Goal: Task Accomplishment & Management: Manage account settings

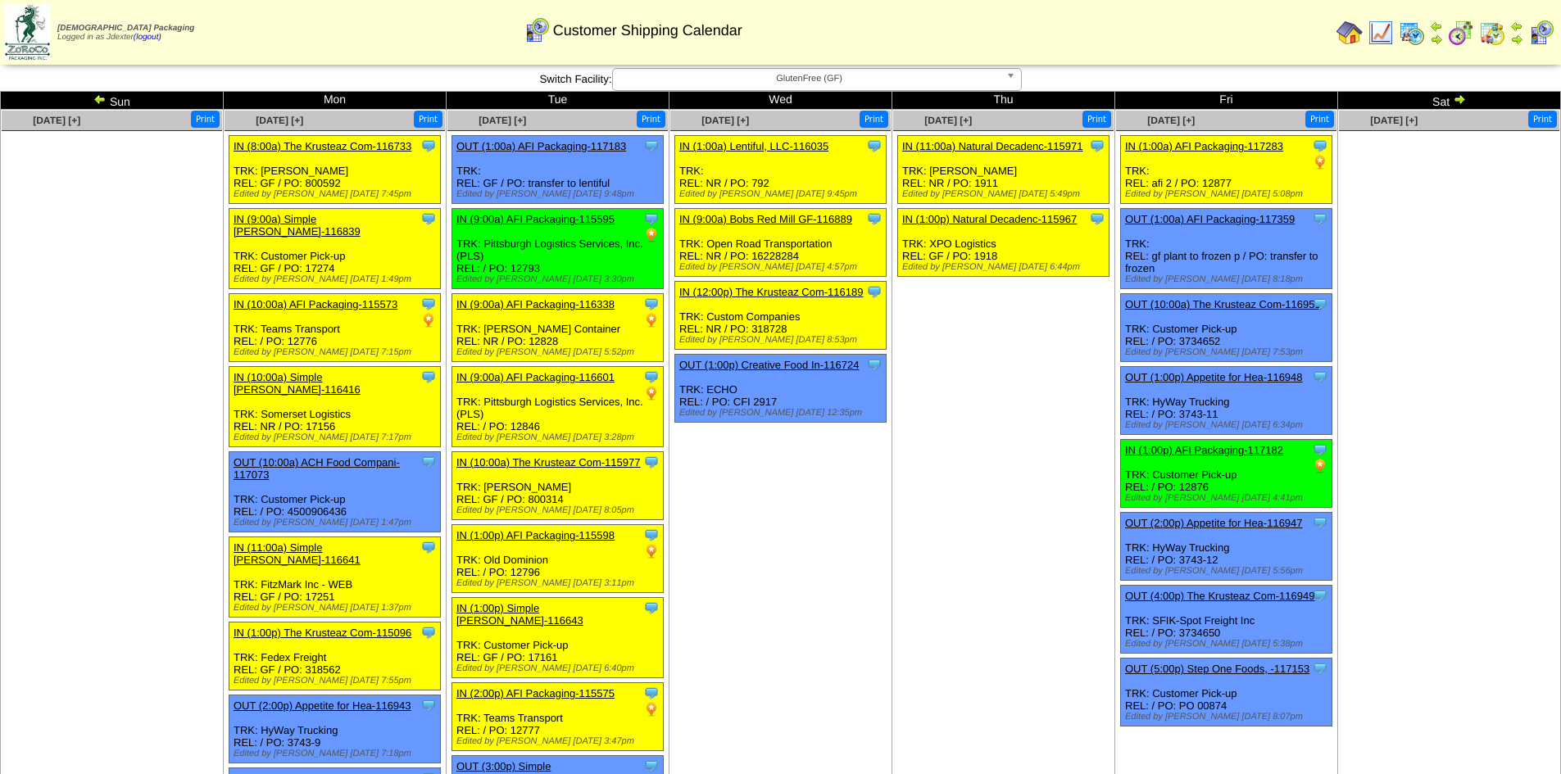
click at [1353, 28] on img at bounding box center [1350, 33] width 26 height 26
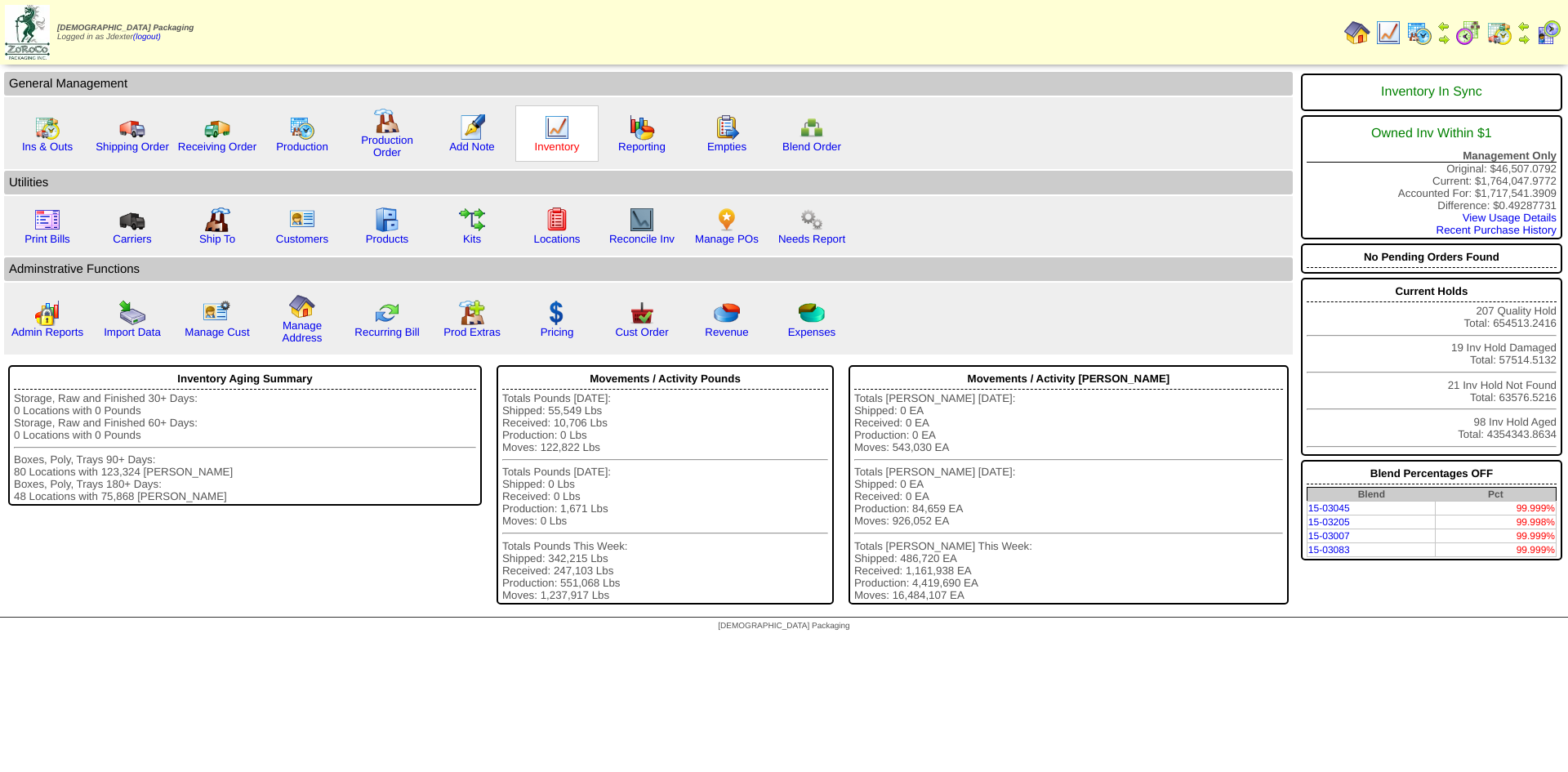
click at [545, 146] on link "Inventory" at bounding box center [557, 147] width 45 height 12
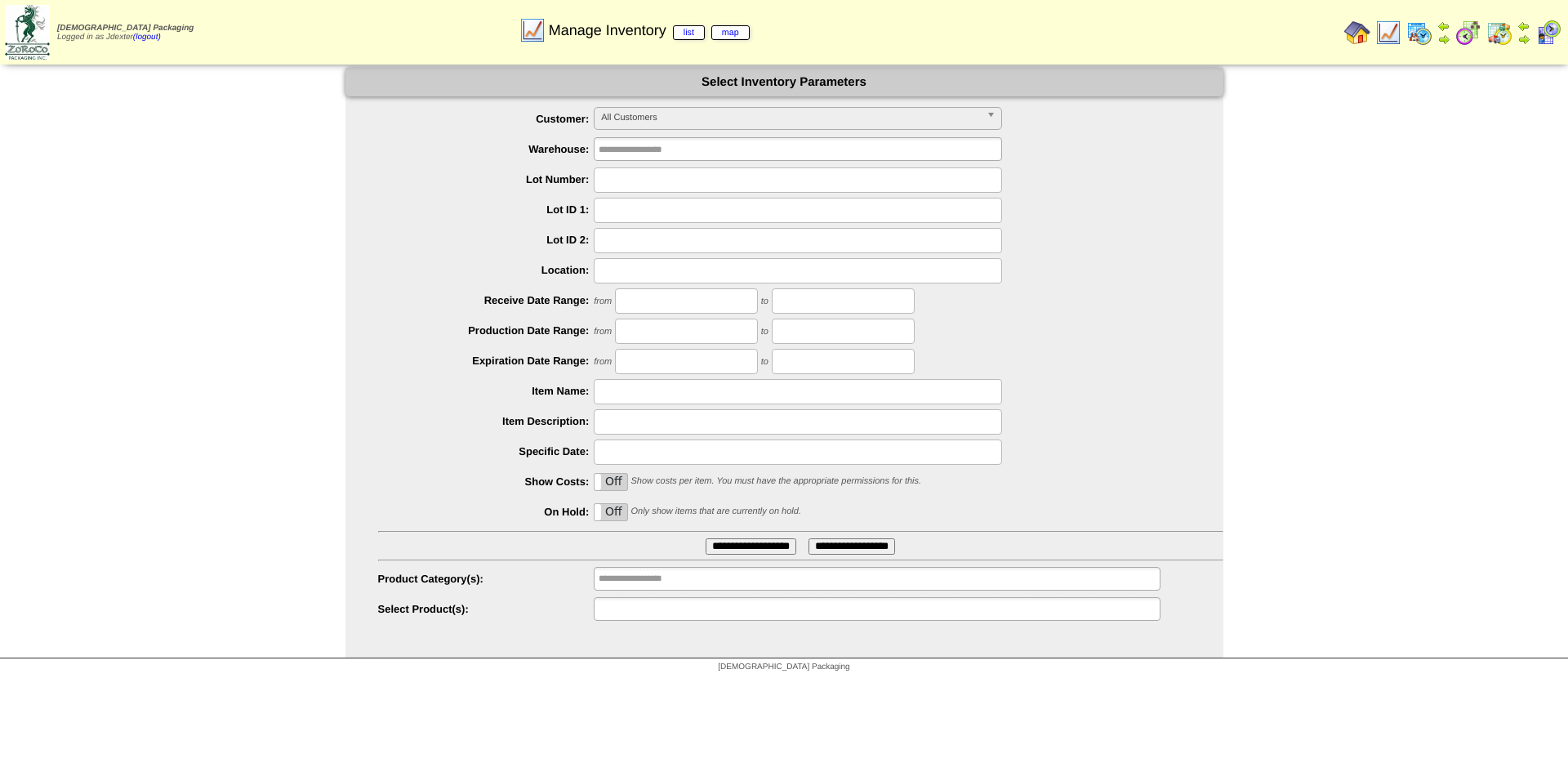
click at [668, 608] on input "text" at bounding box center [651, 609] width 105 height 20
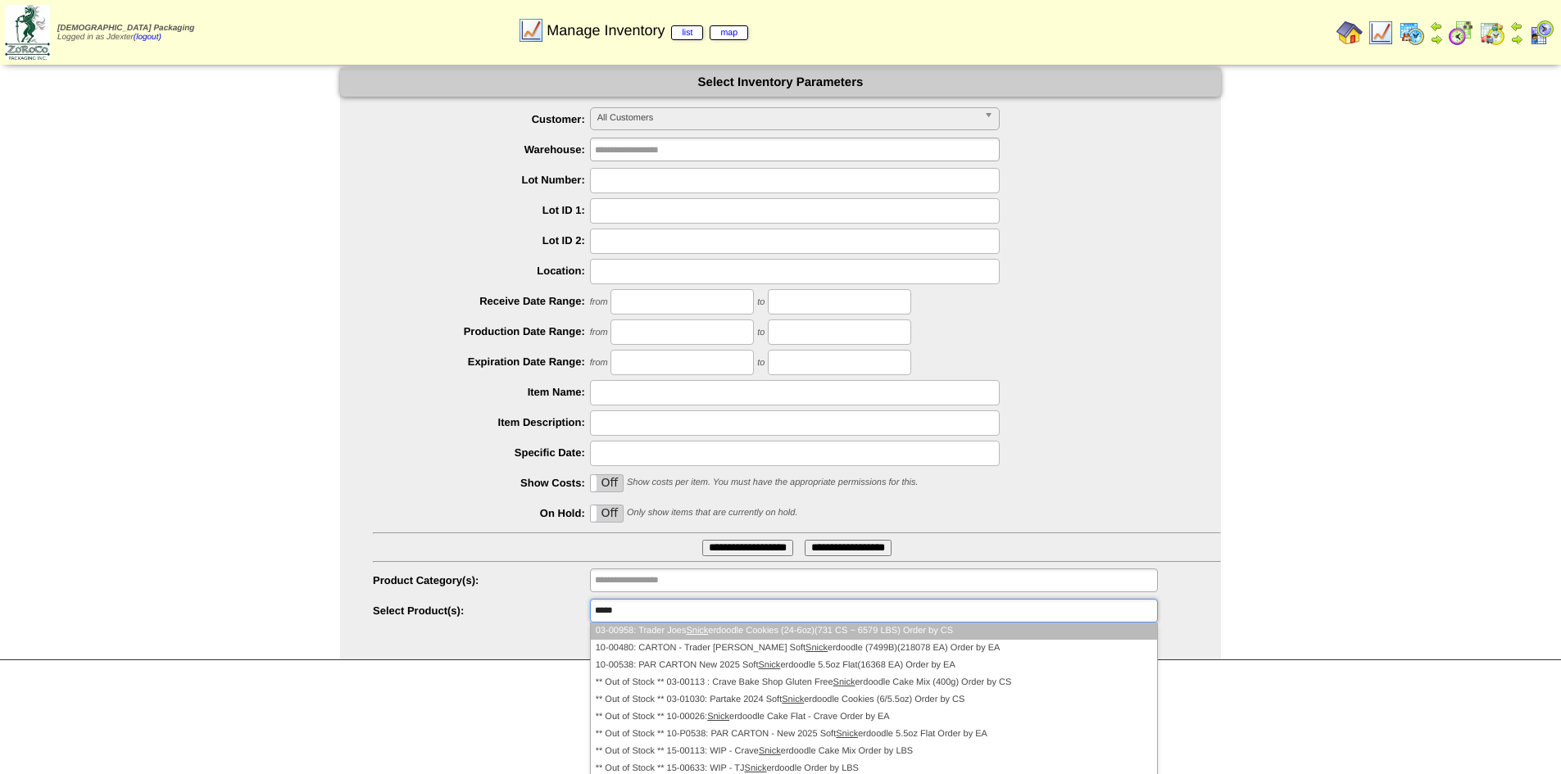
type input "*****"
click at [765, 633] on li "03-00958: Trader Joes Snick erdoodle Cookies (24-6oz)(731 CS ~ 6579 LBS) Order …" at bounding box center [874, 631] width 566 height 17
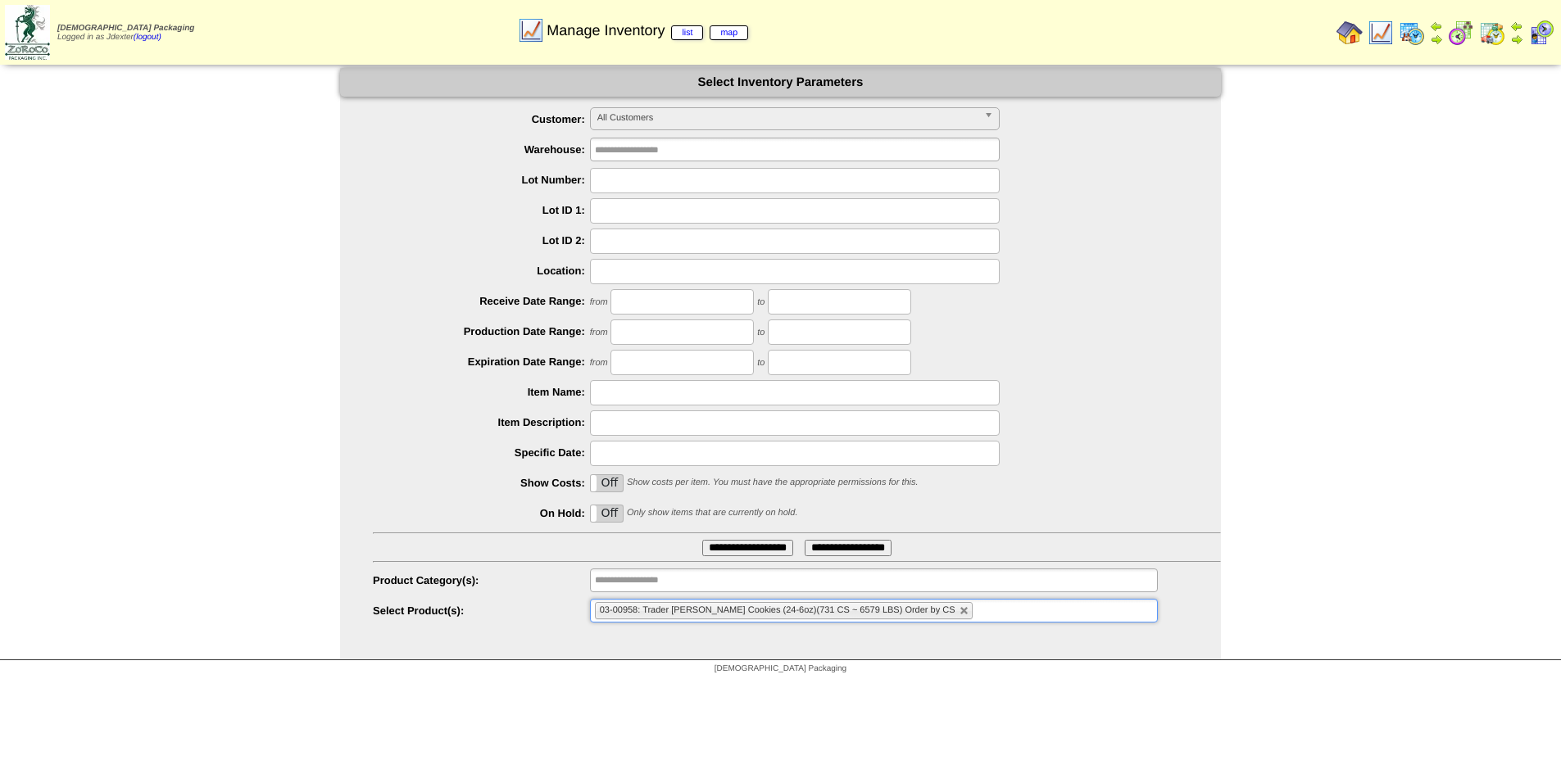
click at [745, 547] on input "**********" at bounding box center [747, 548] width 91 height 16
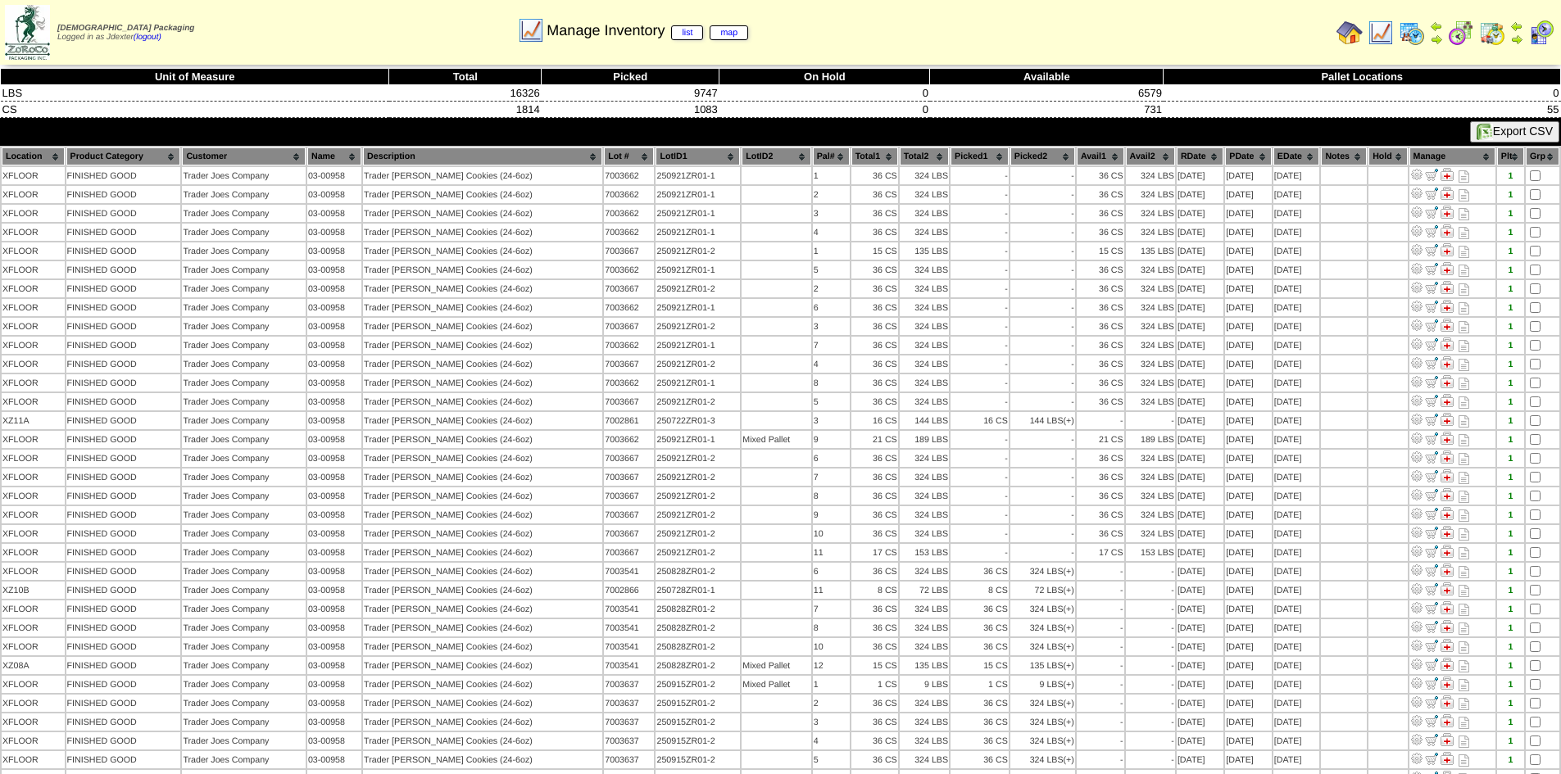
click at [1348, 33] on img at bounding box center [1350, 33] width 26 height 26
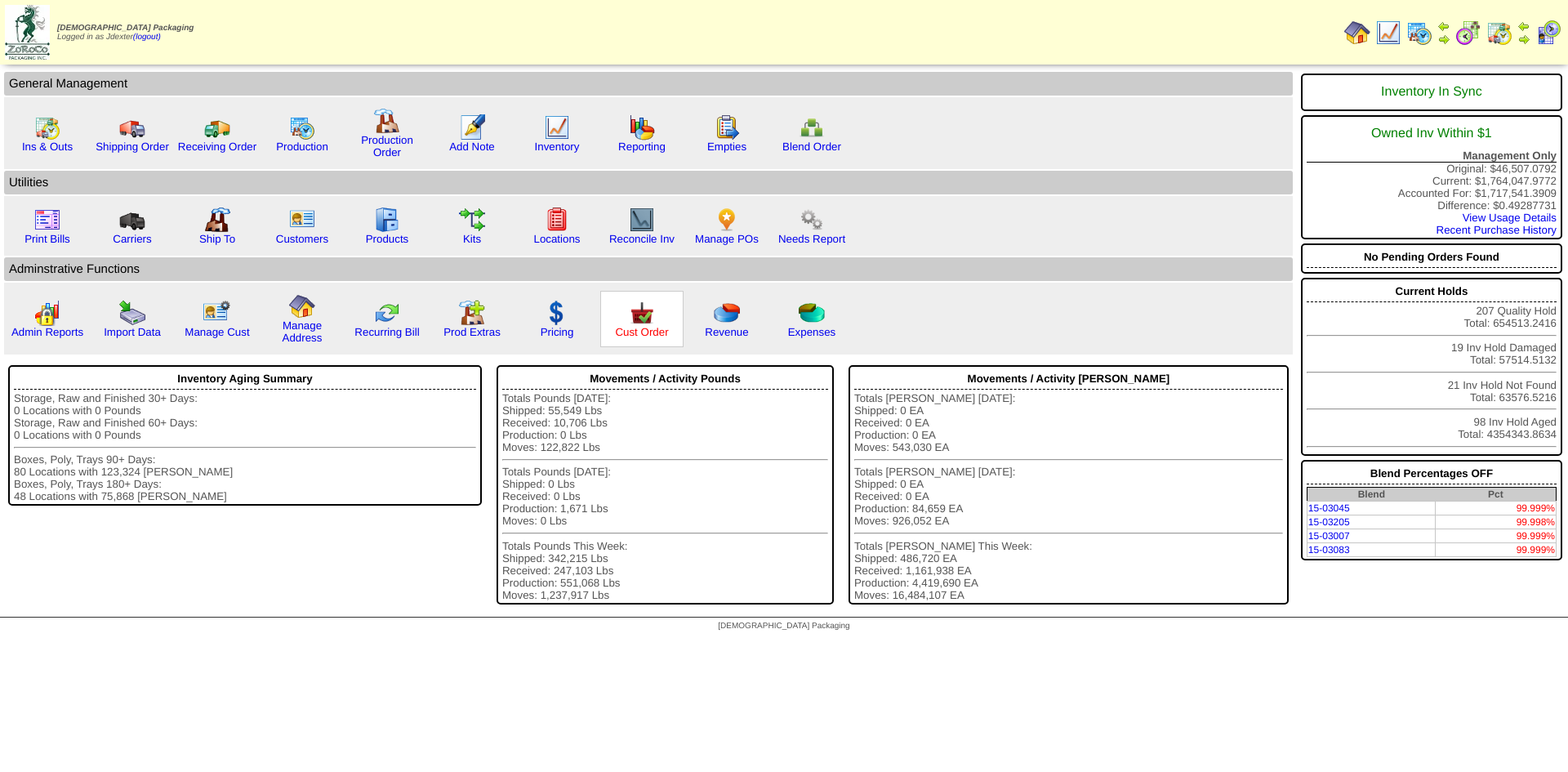
click at [638, 337] on link "Cust Order" at bounding box center [641, 332] width 53 height 12
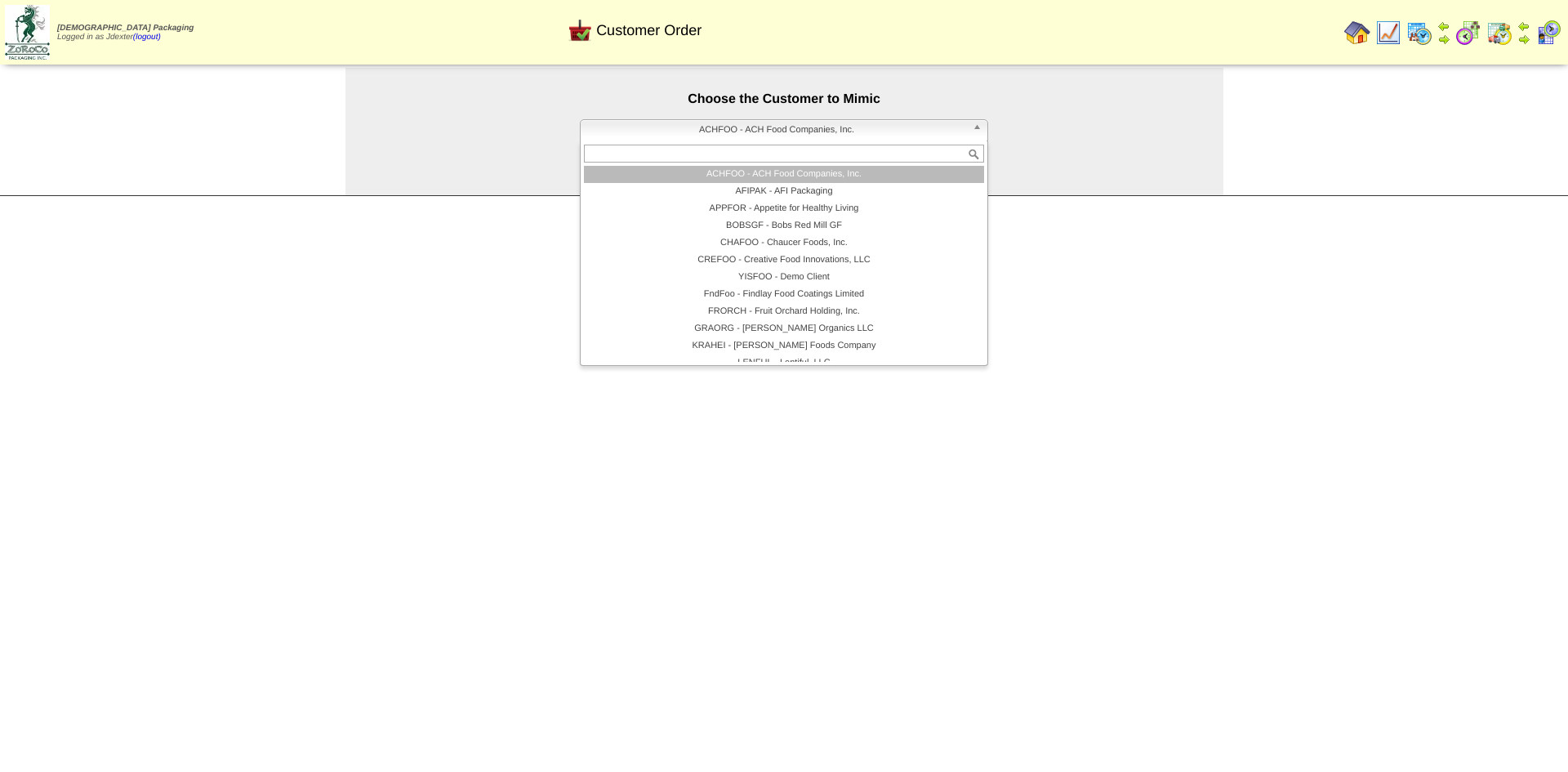
click at [738, 138] on span "ACHFOO - ACH Food Companies, Inc." at bounding box center [777, 130] width 379 height 20
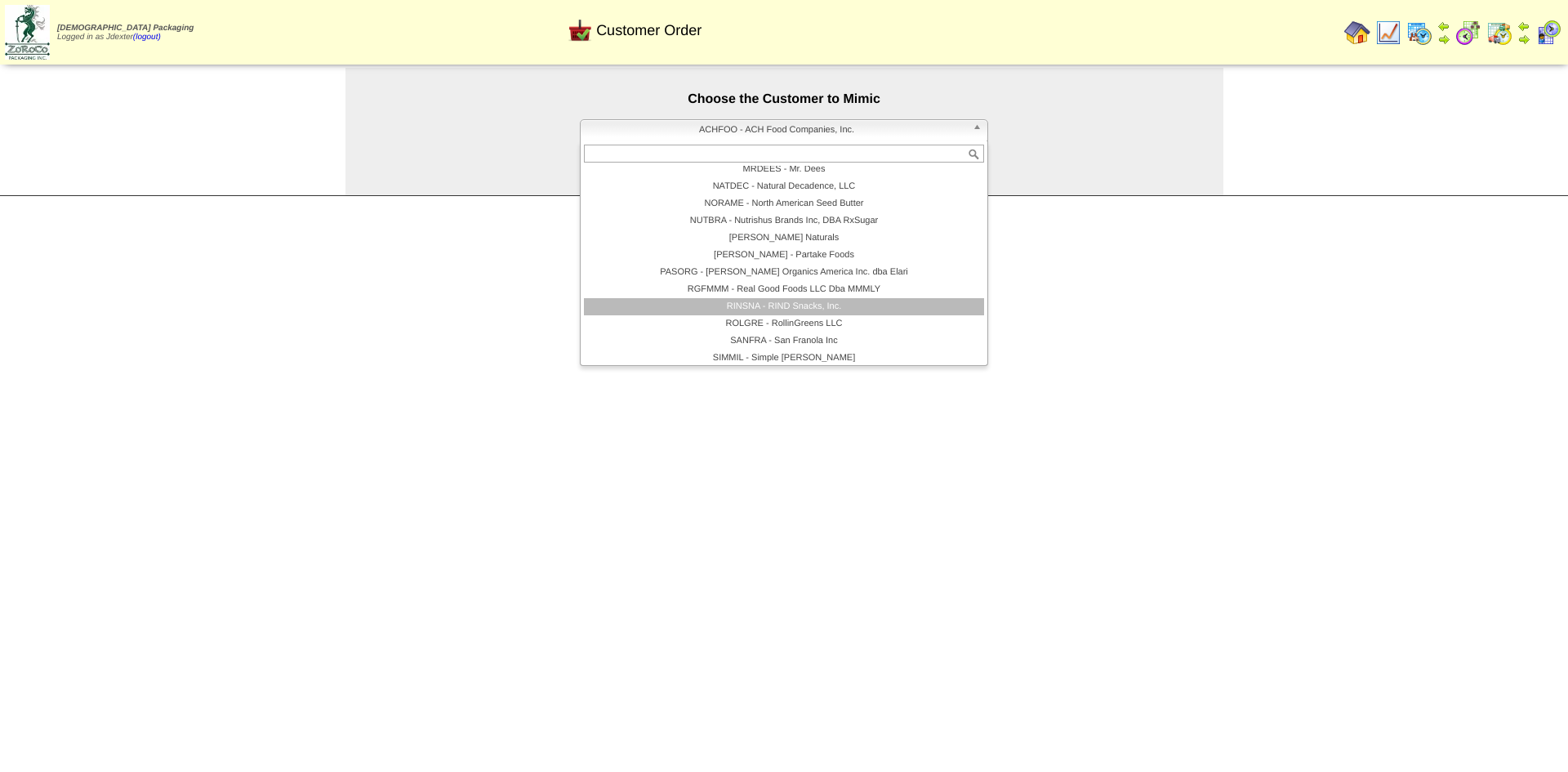
scroll to position [336, 0]
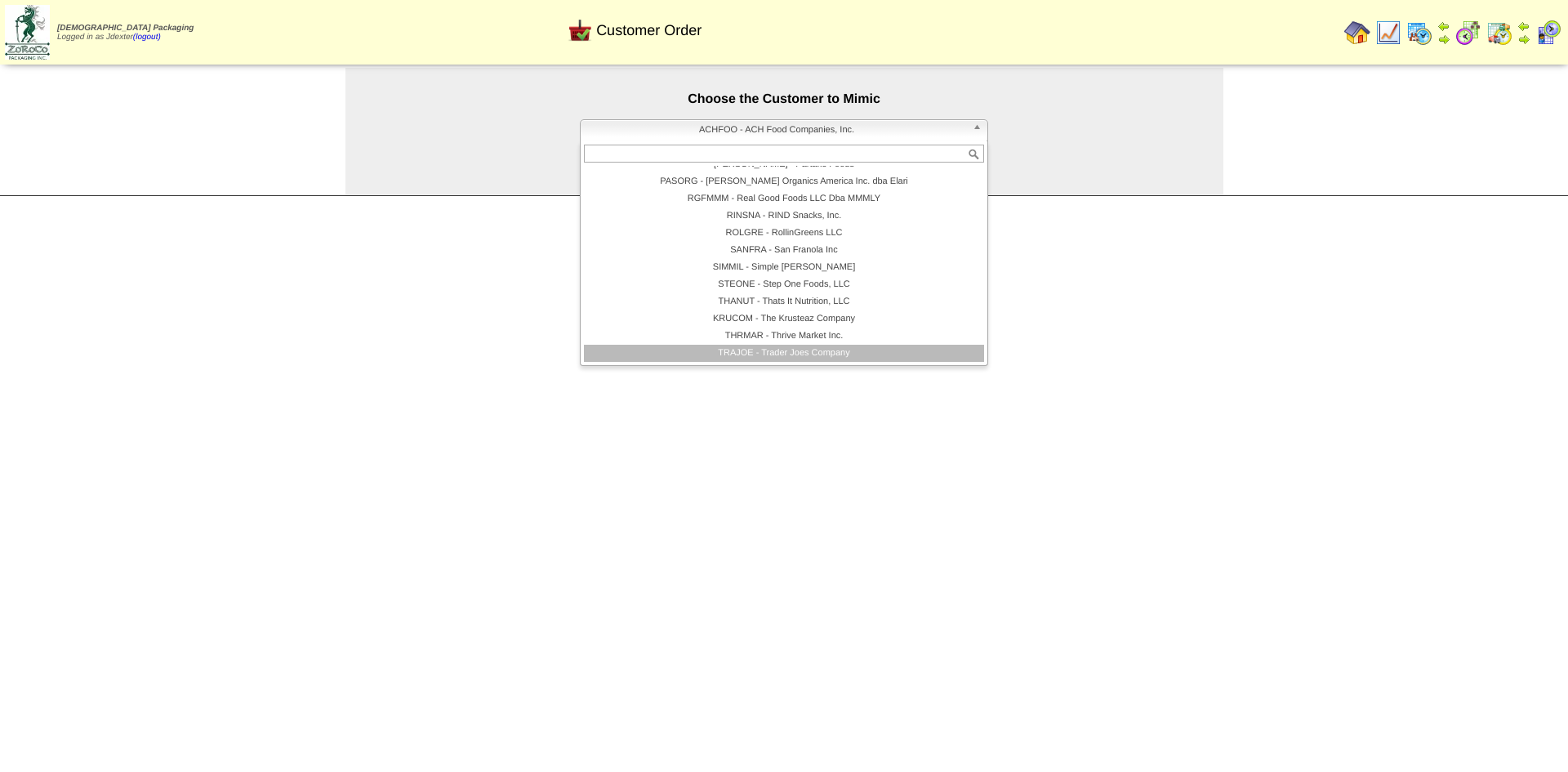
click at [760, 350] on li "TRAJOE - Trader Joes Company" at bounding box center [784, 353] width 401 height 17
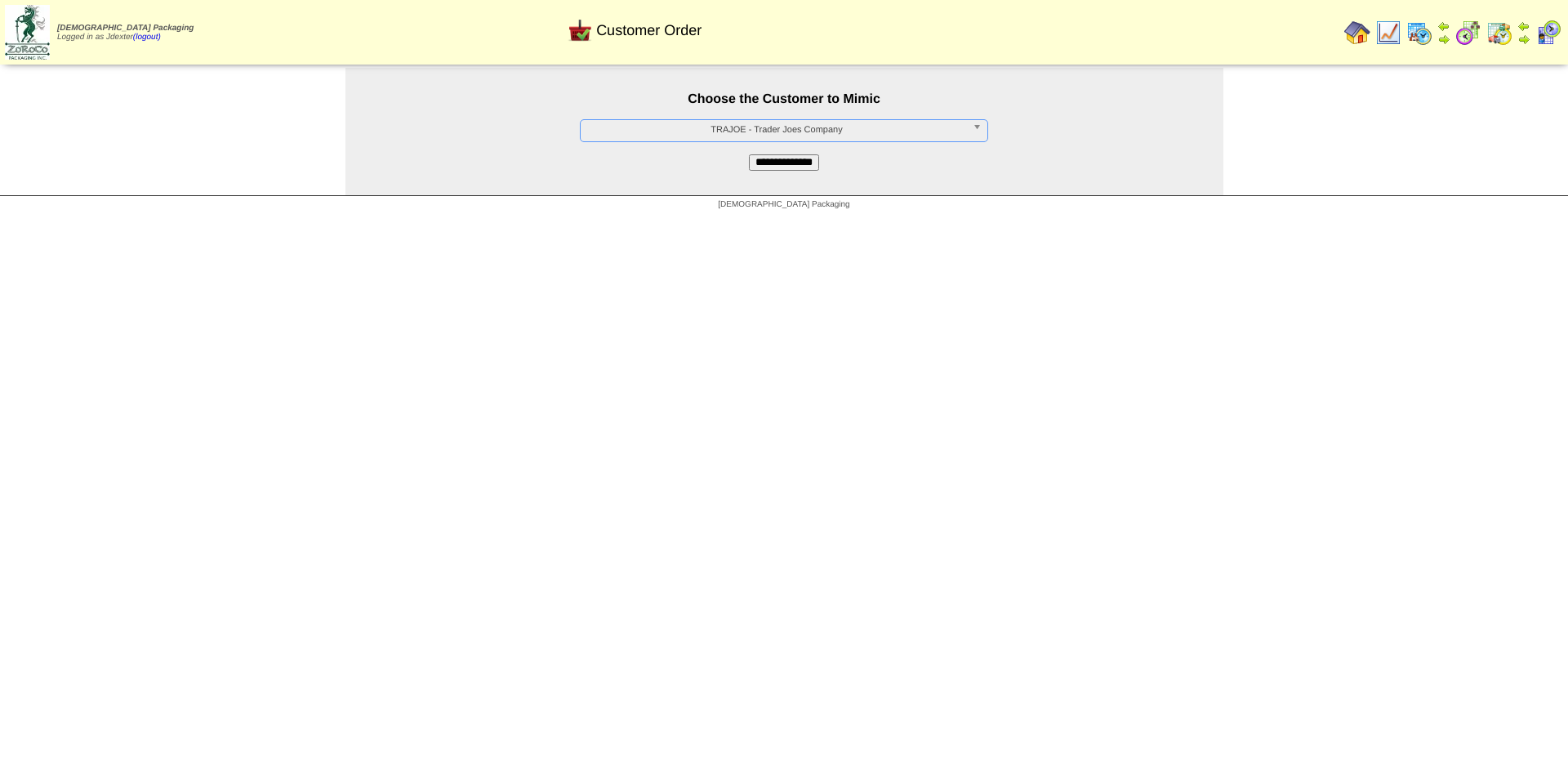
click at [774, 164] on input "**********" at bounding box center [784, 163] width 70 height 16
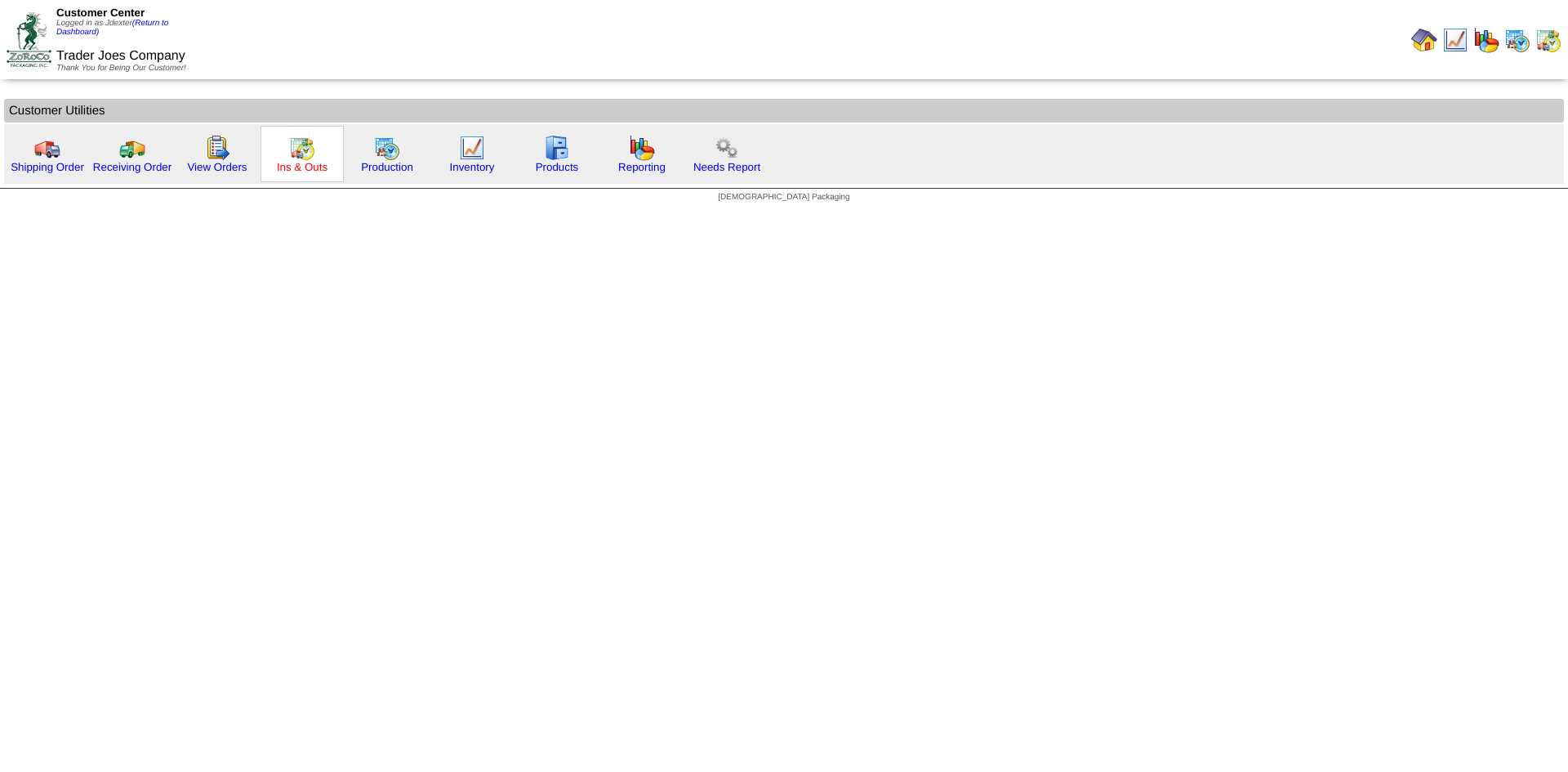
click at [302, 170] on link "Ins & Outs" at bounding box center [302, 167] width 51 height 12
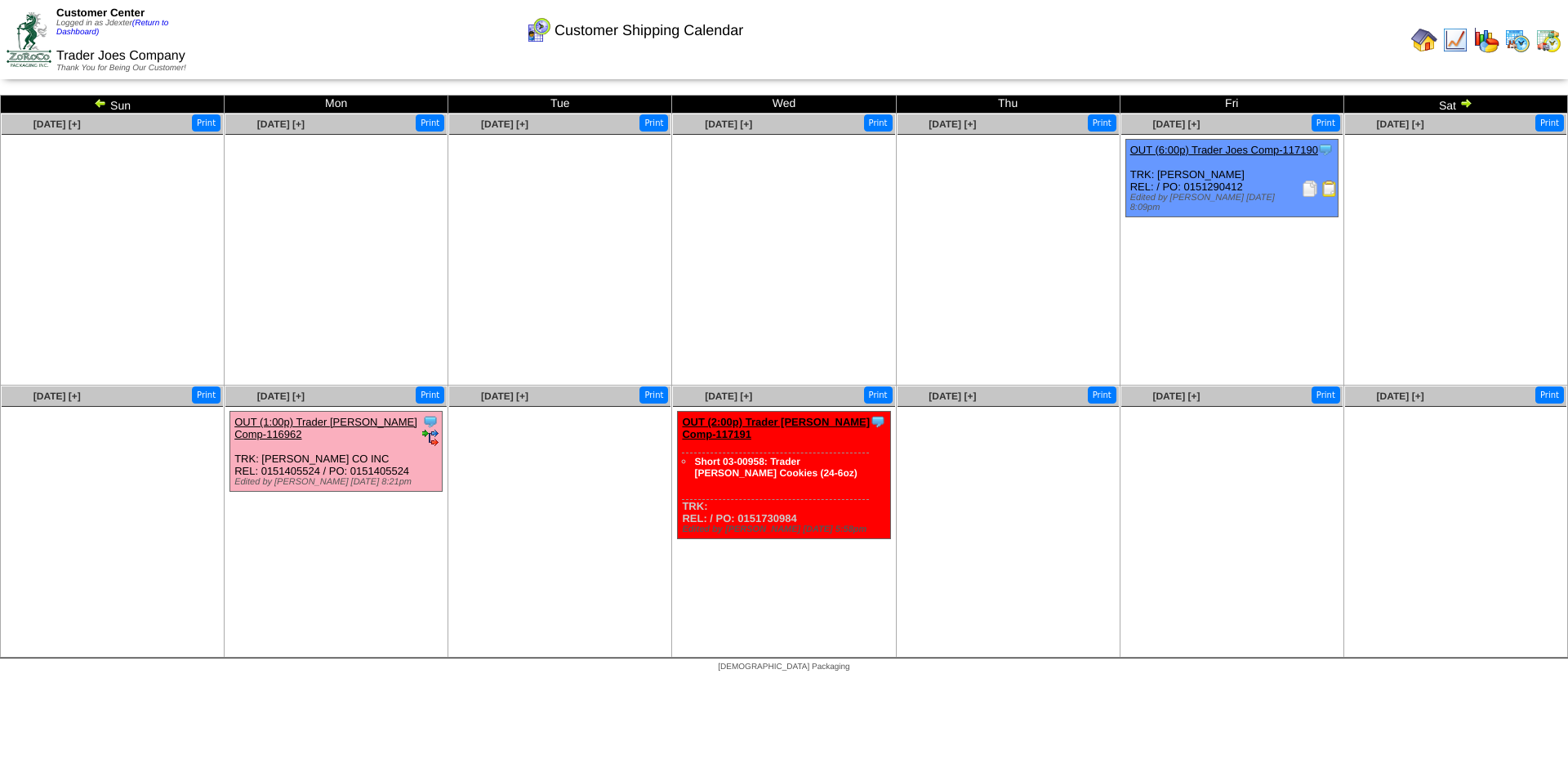
click at [1464, 219] on ul at bounding box center [1456, 257] width 221 height 245
click at [523, 260] on ul at bounding box center [560, 257] width 221 height 245
click at [1415, 37] on img at bounding box center [1424, 40] width 26 height 26
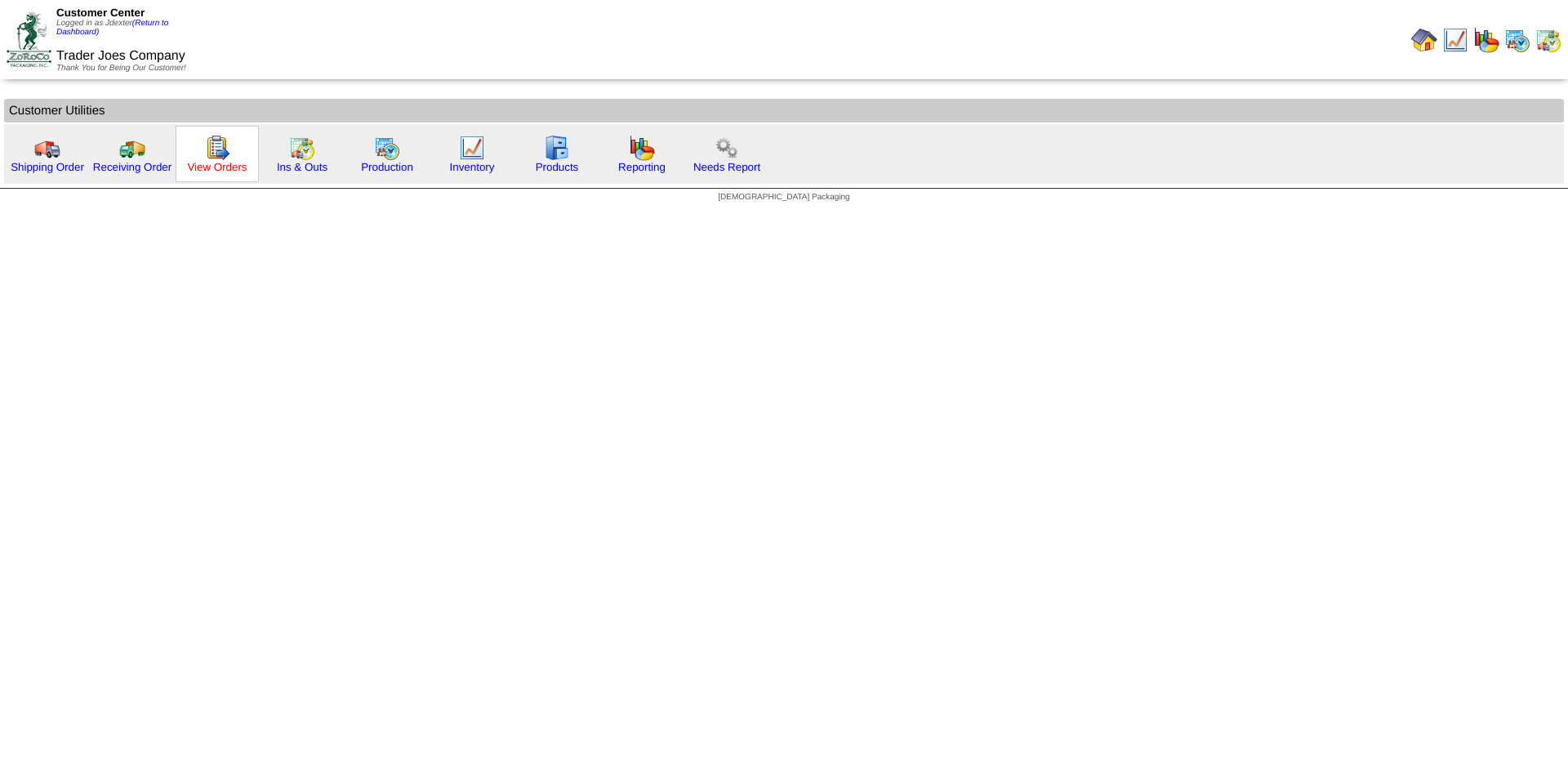
click at [225, 170] on link "View Orders" at bounding box center [217, 167] width 60 height 12
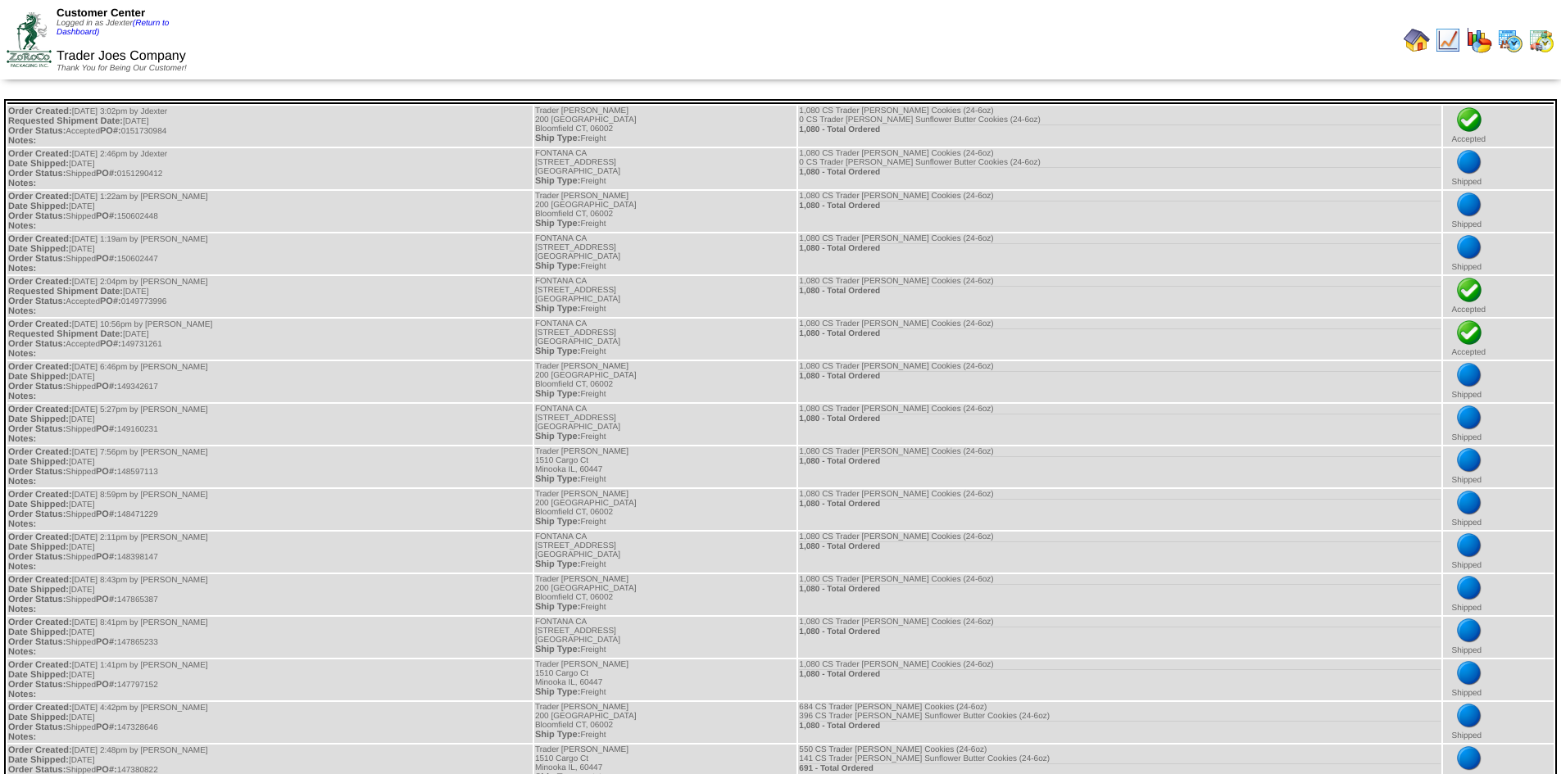
click at [1411, 41] on img at bounding box center [1417, 40] width 26 height 26
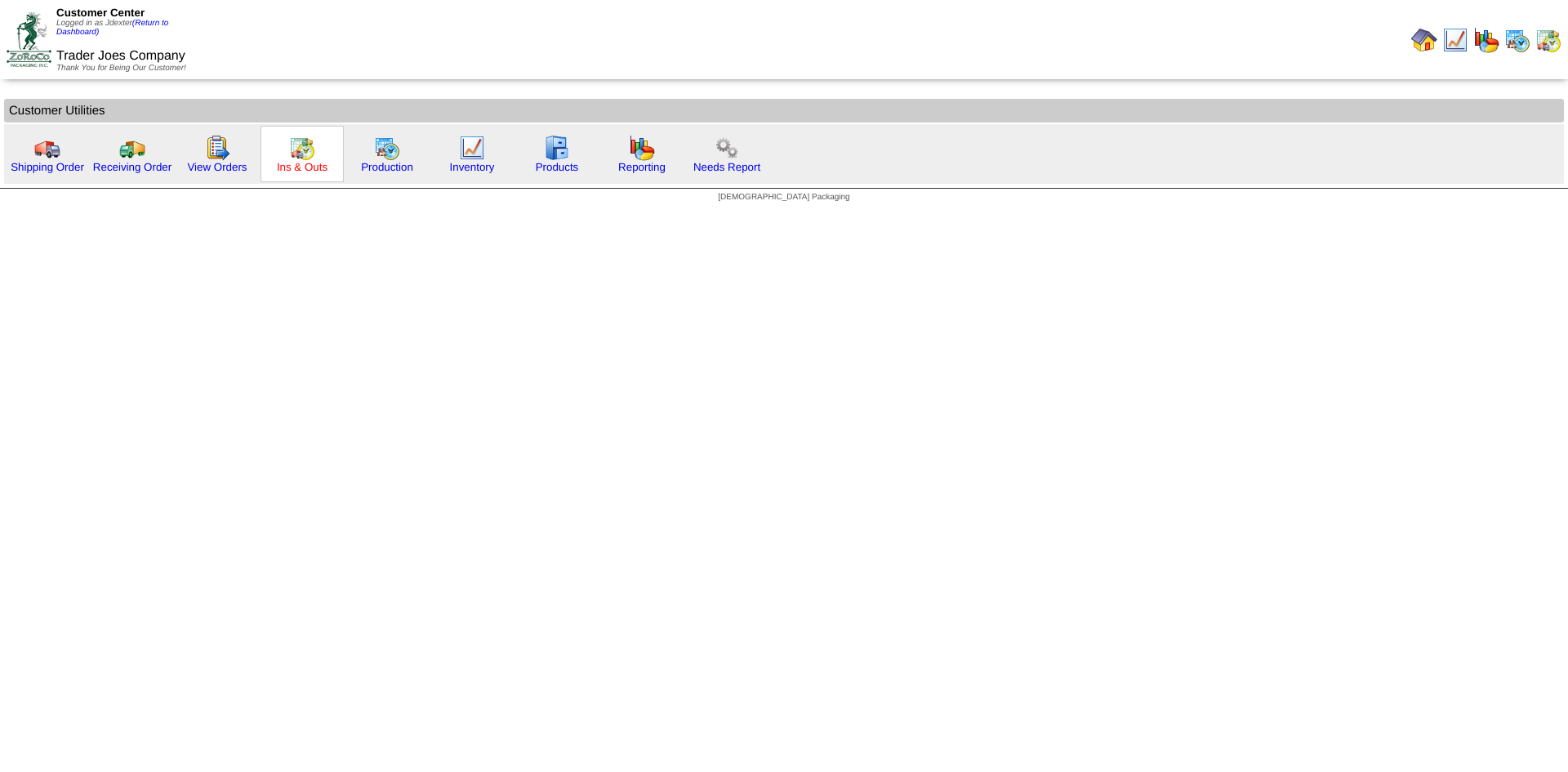
click at [306, 168] on link "Ins & Outs" at bounding box center [302, 167] width 51 height 12
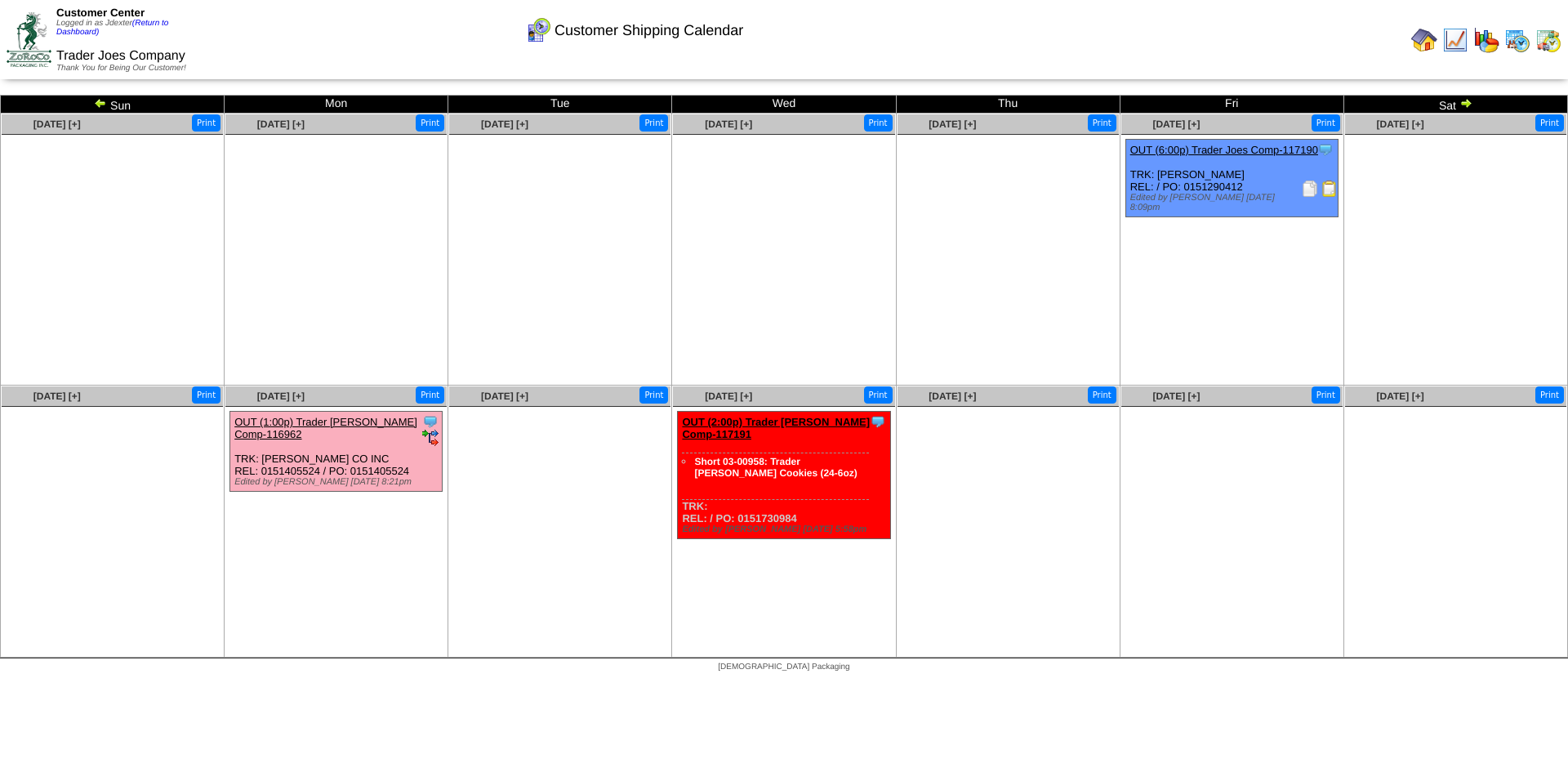
click at [793, 420] on link "OUT (2:00p) Trader [PERSON_NAME] Comp-117191" at bounding box center [776, 428] width 187 height 25
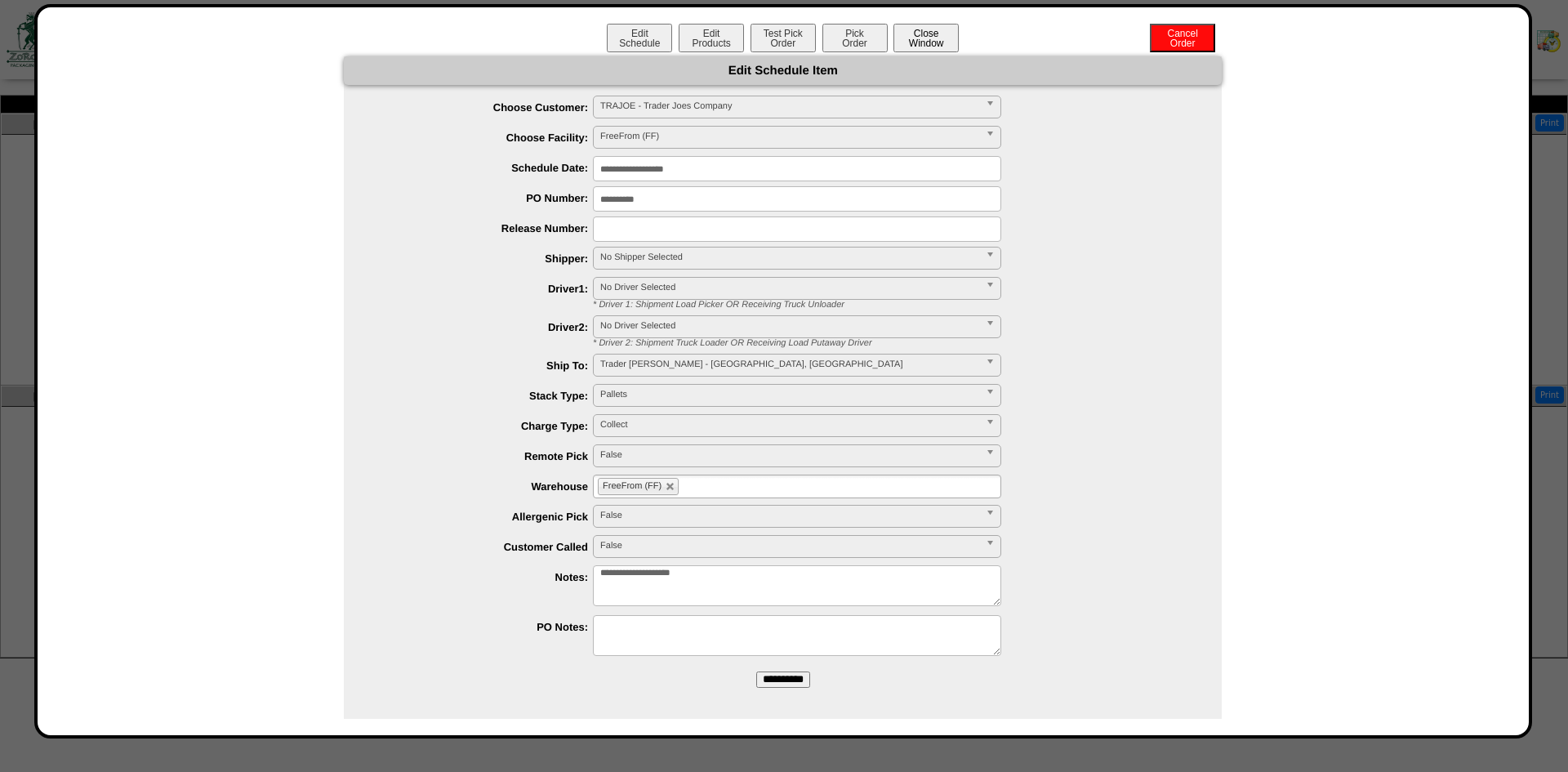
click at [934, 40] on button "Close Window" at bounding box center [926, 38] width 66 height 29
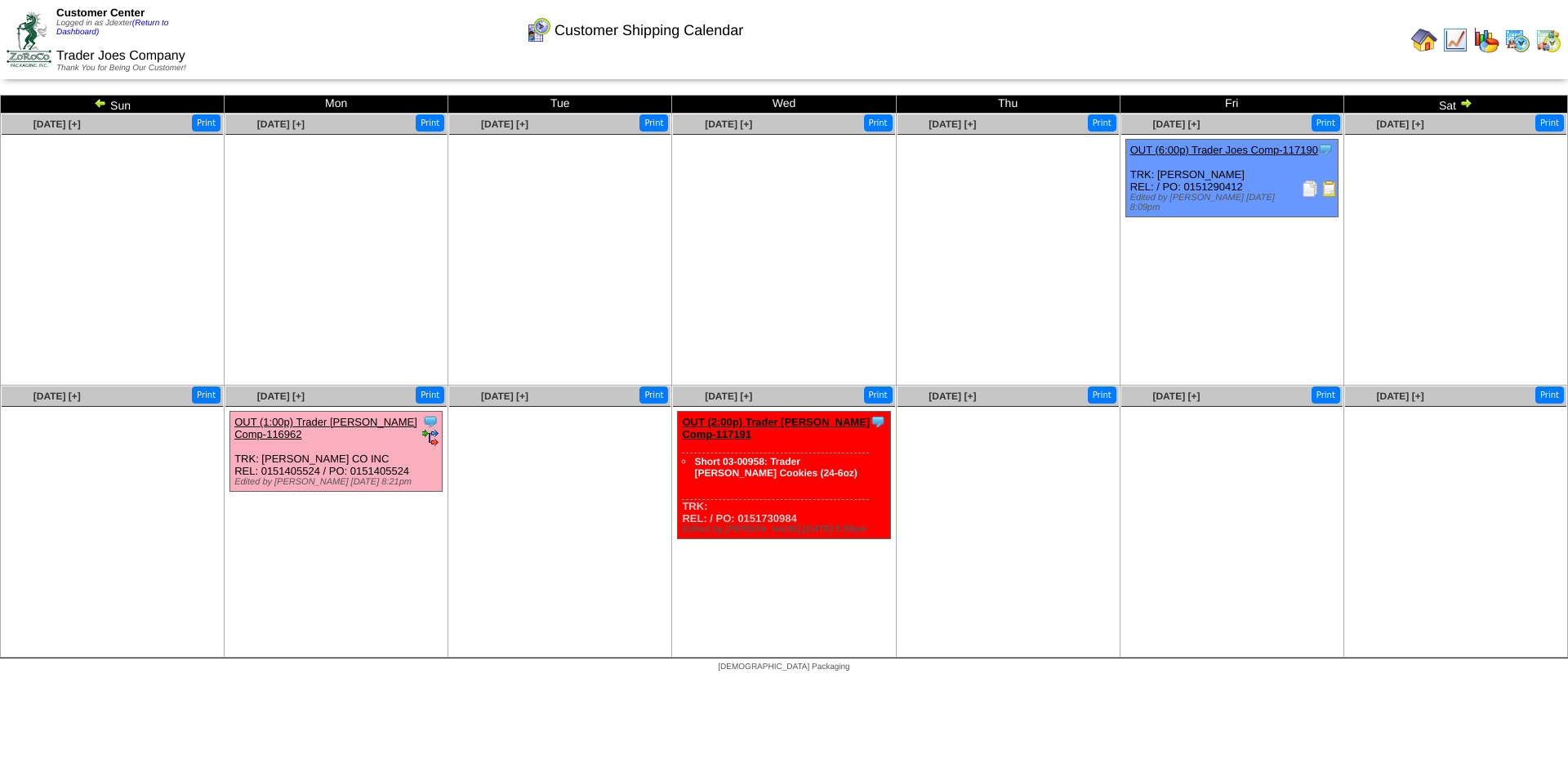
click at [1462, 99] on img at bounding box center [1465, 103] width 13 height 13
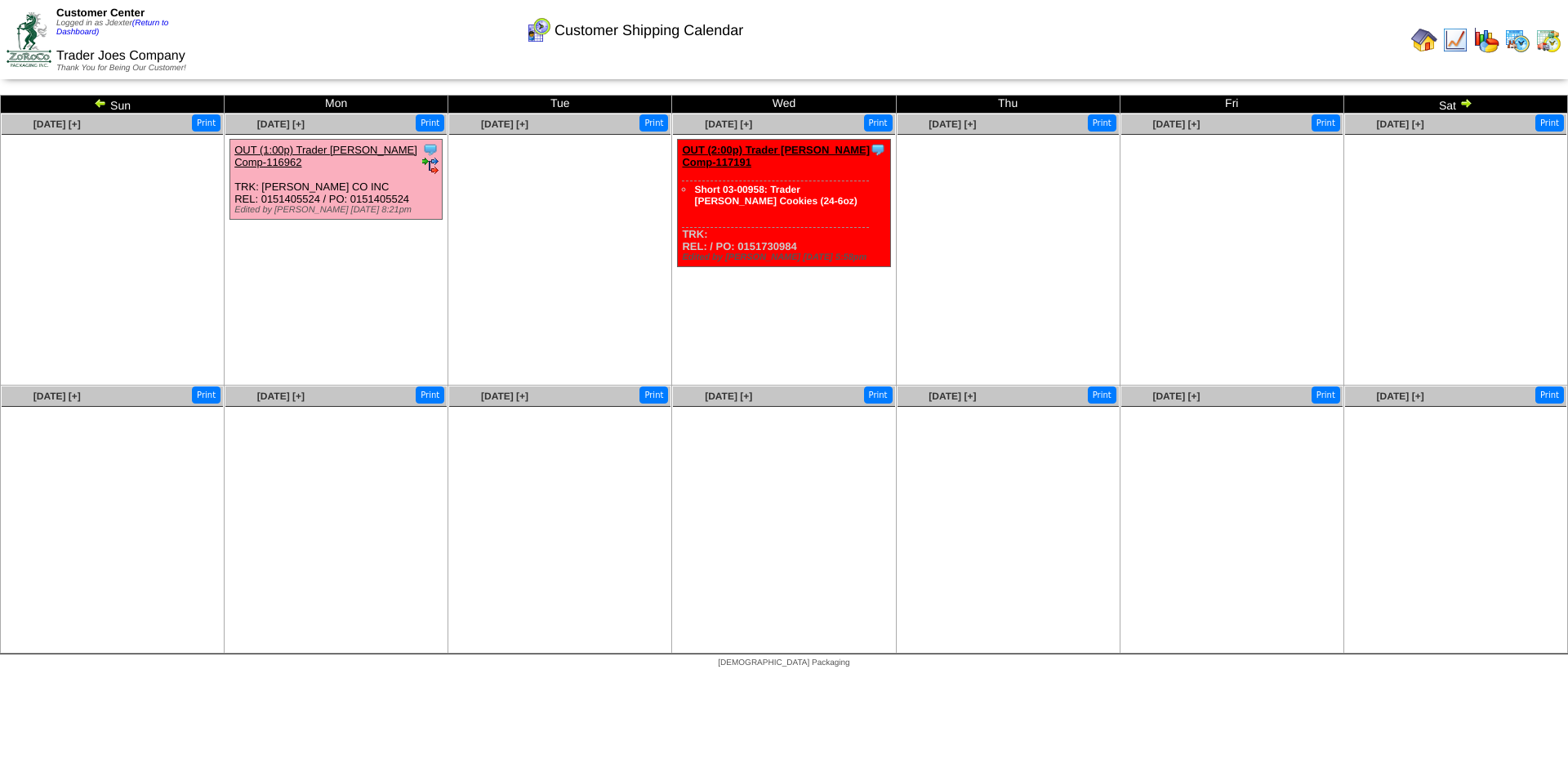
click at [1463, 100] on img at bounding box center [1465, 103] width 13 height 13
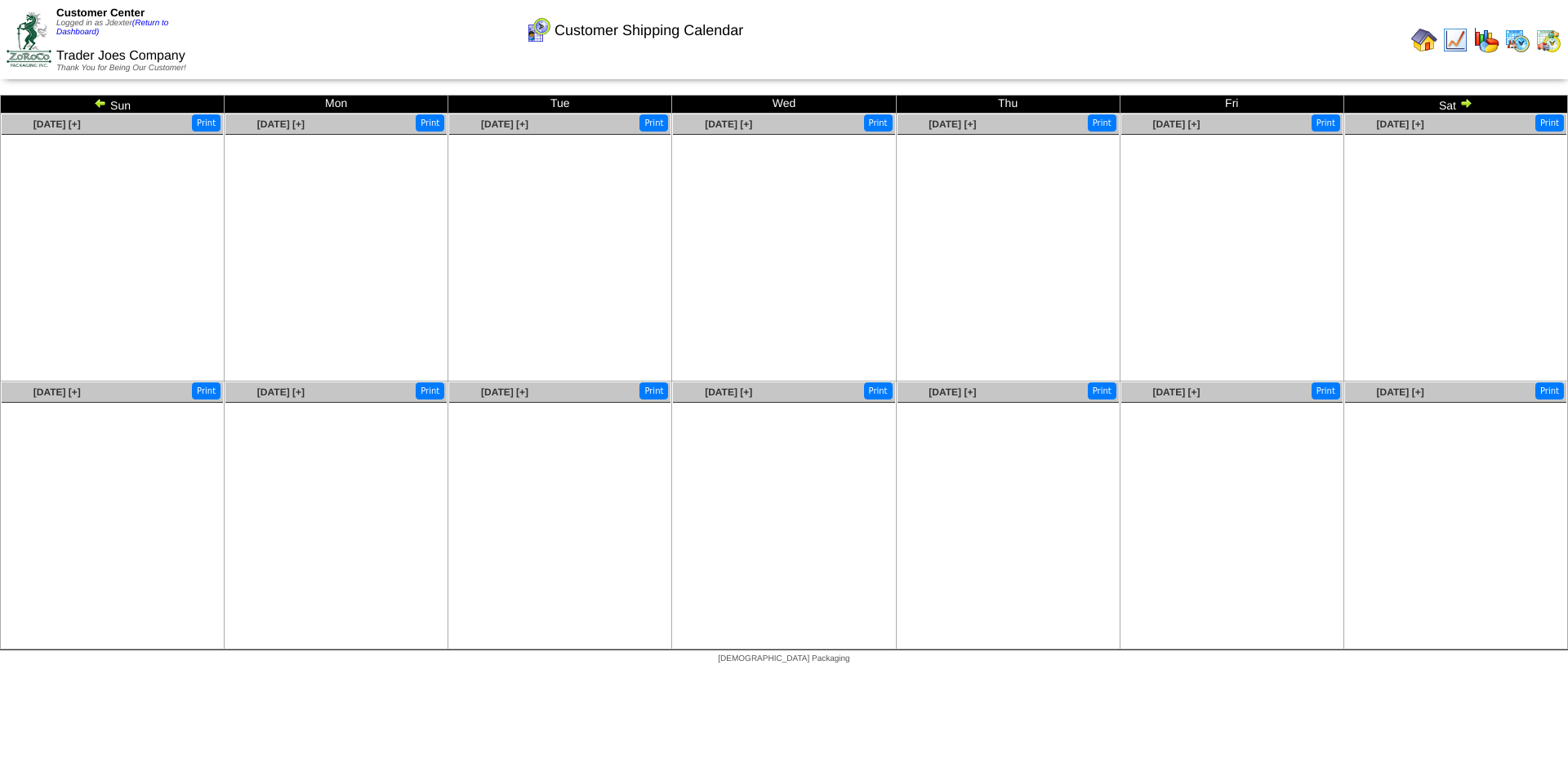
click at [1463, 100] on img at bounding box center [1465, 103] width 13 height 13
click at [102, 100] on img at bounding box center [100, 103] width 13 height 13
click at [101, 102] on img at bounding box center [100, 103] width 13 height 13
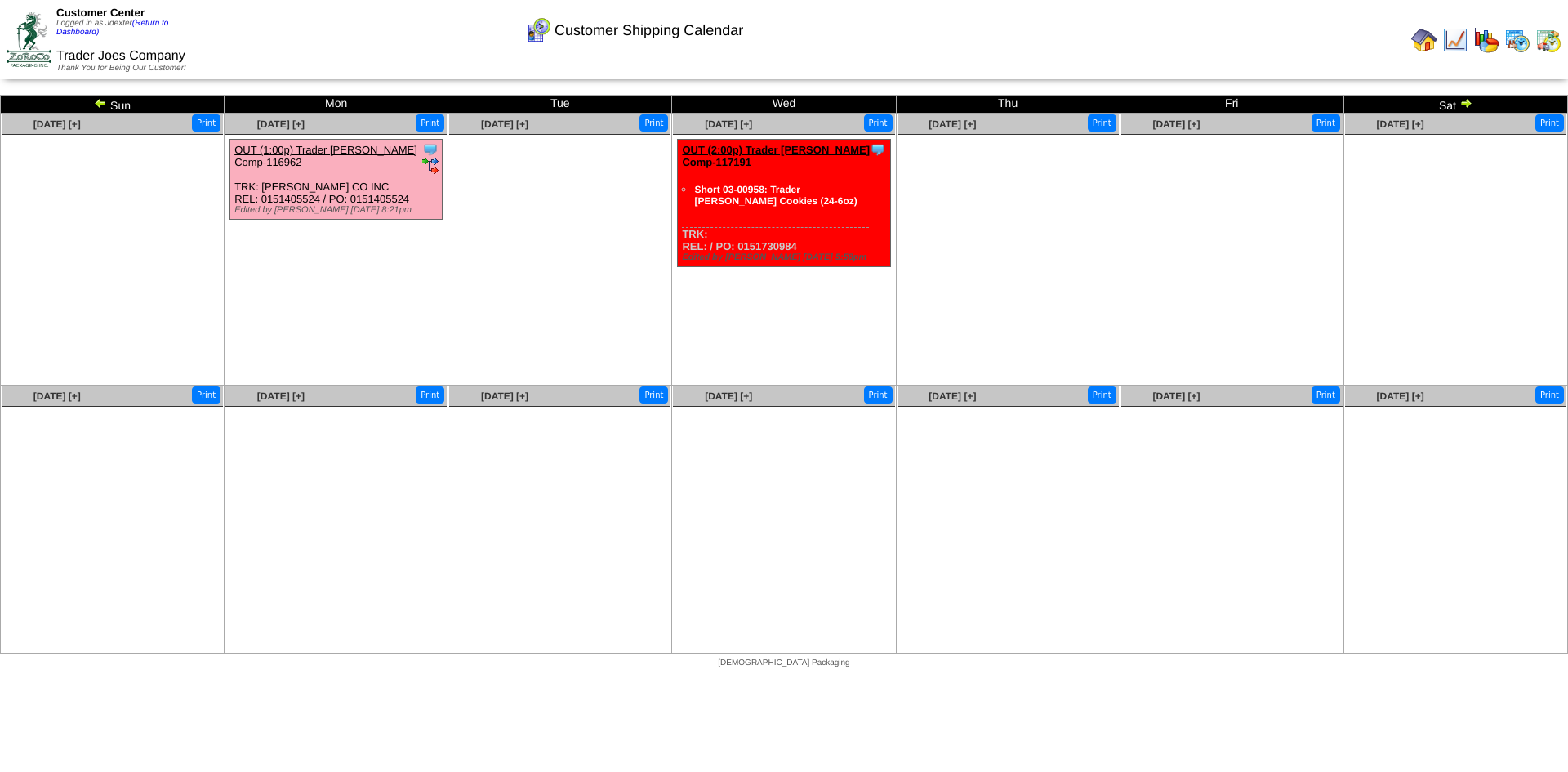
click at [800, 151] on link "OUT (2:00p) Trader [PERSON_NAME] Comp-117191" at bounding box center [776, 156] width 187 height 25
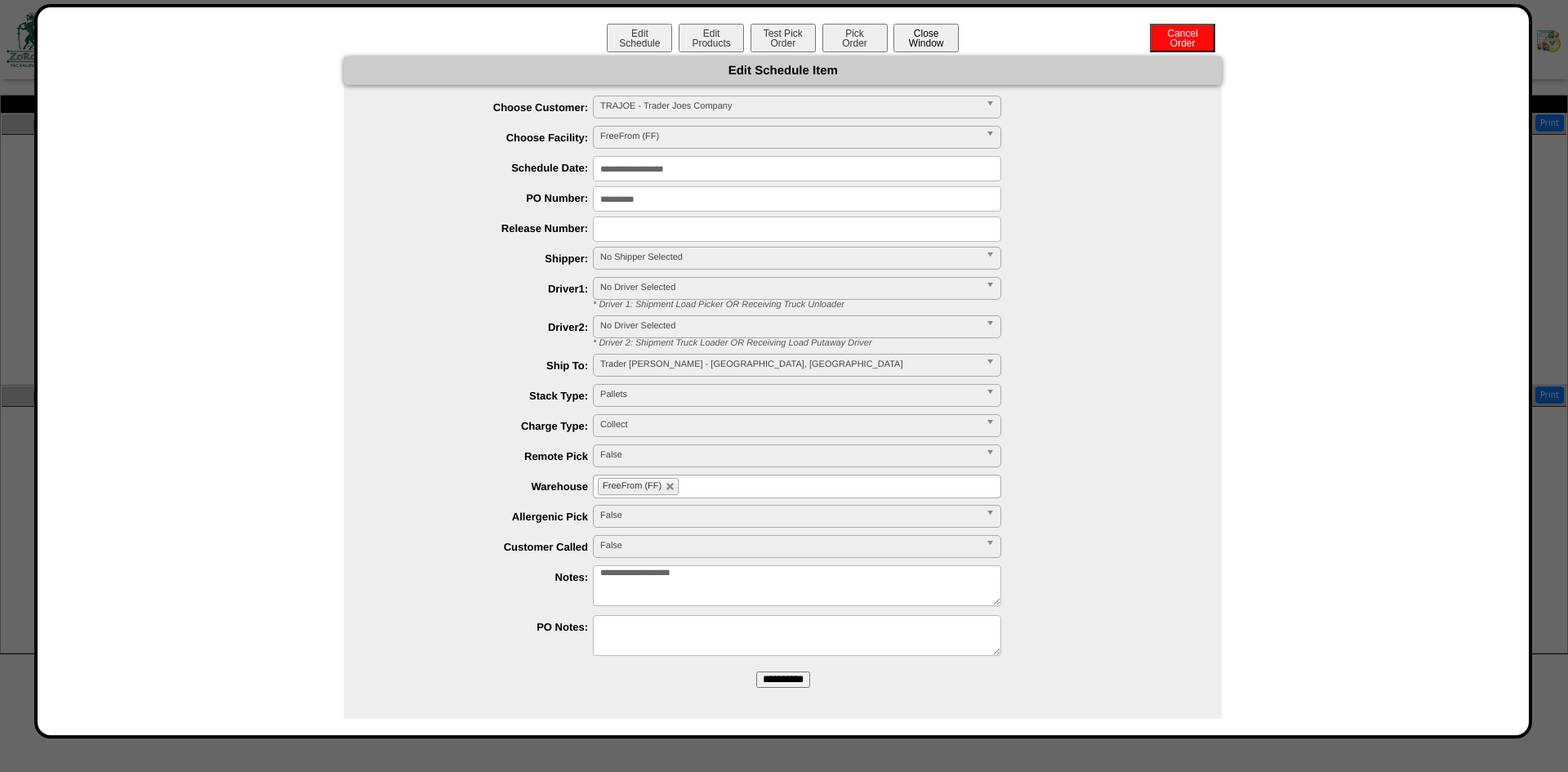
click at [944, 30] on button "Close Window" at bounding box center [926, 38] width 66 height 29
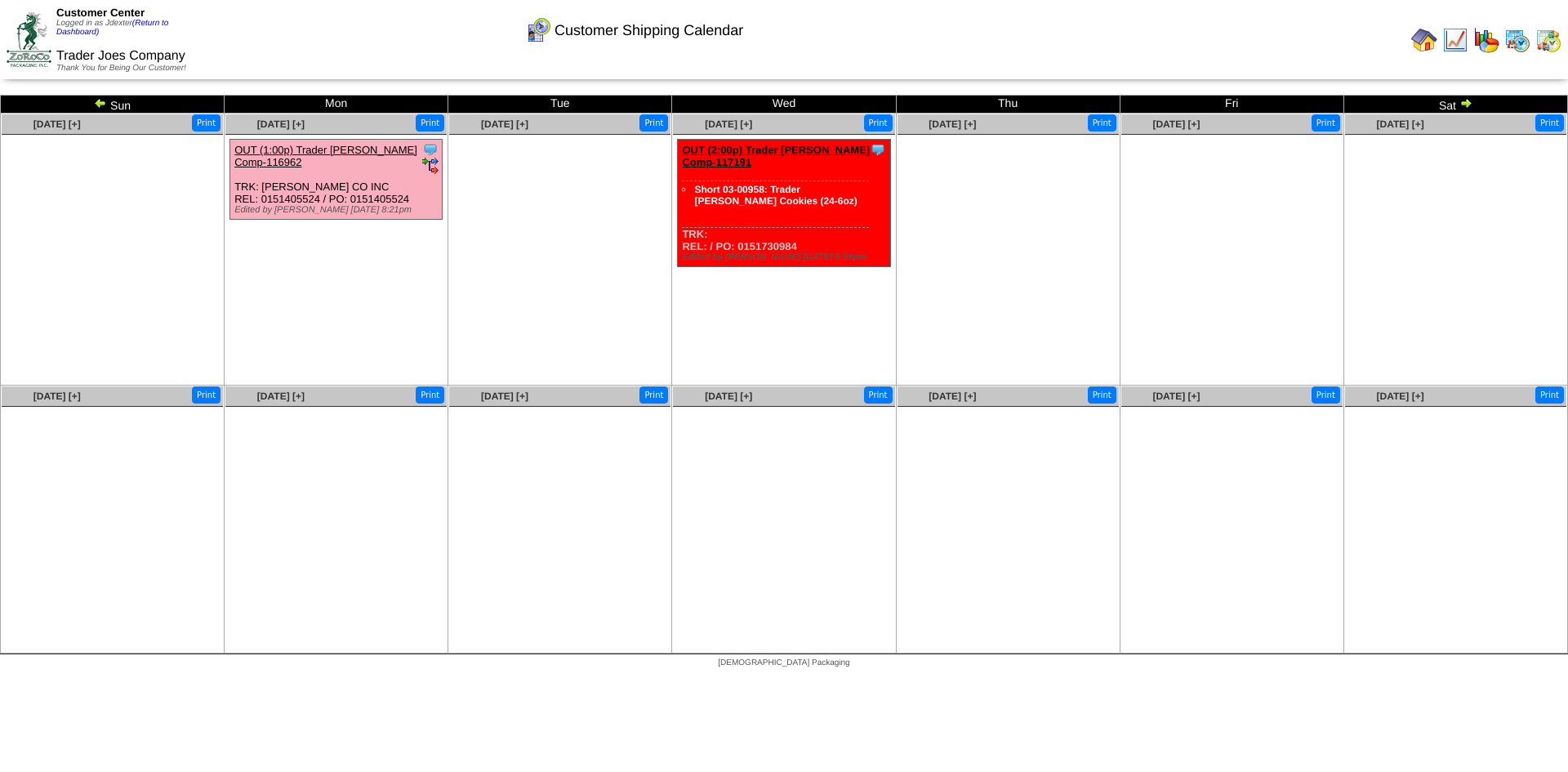
click at [839, 148] on link "OUT (2:00p) Trader Joes Comp-117191" at bounding box center [776, 156] width 187 height 25
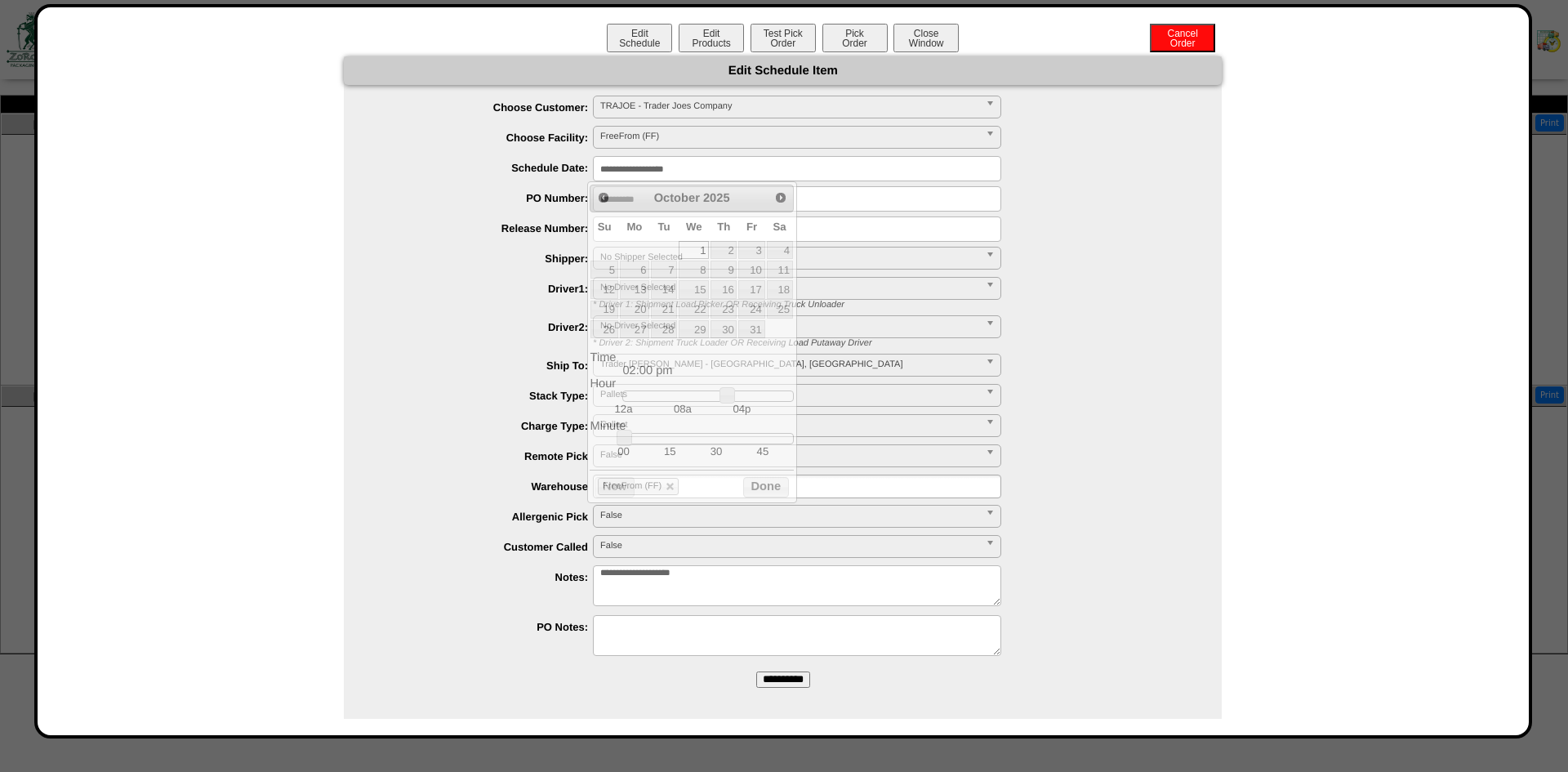
click at [680, 162] on input "**********" at bounding box center [797, 169] width 409 height 25
click at [671, 284] on link "14" at bounding box center [664, 289] width 26 height 18
type input "**********"
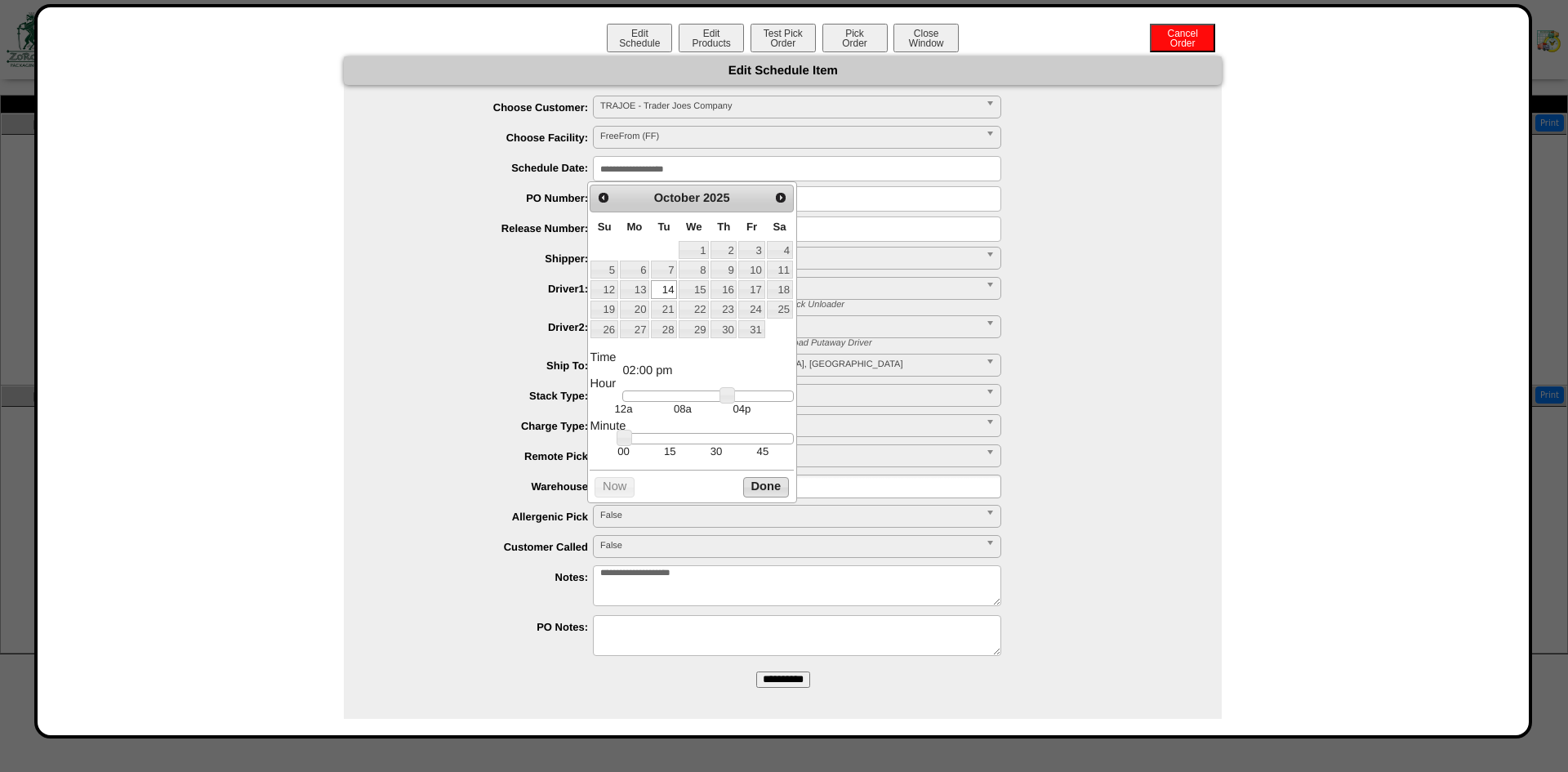
click at [779, 492] on button "Done" at bounding box center [767, 488] width 46 height 20
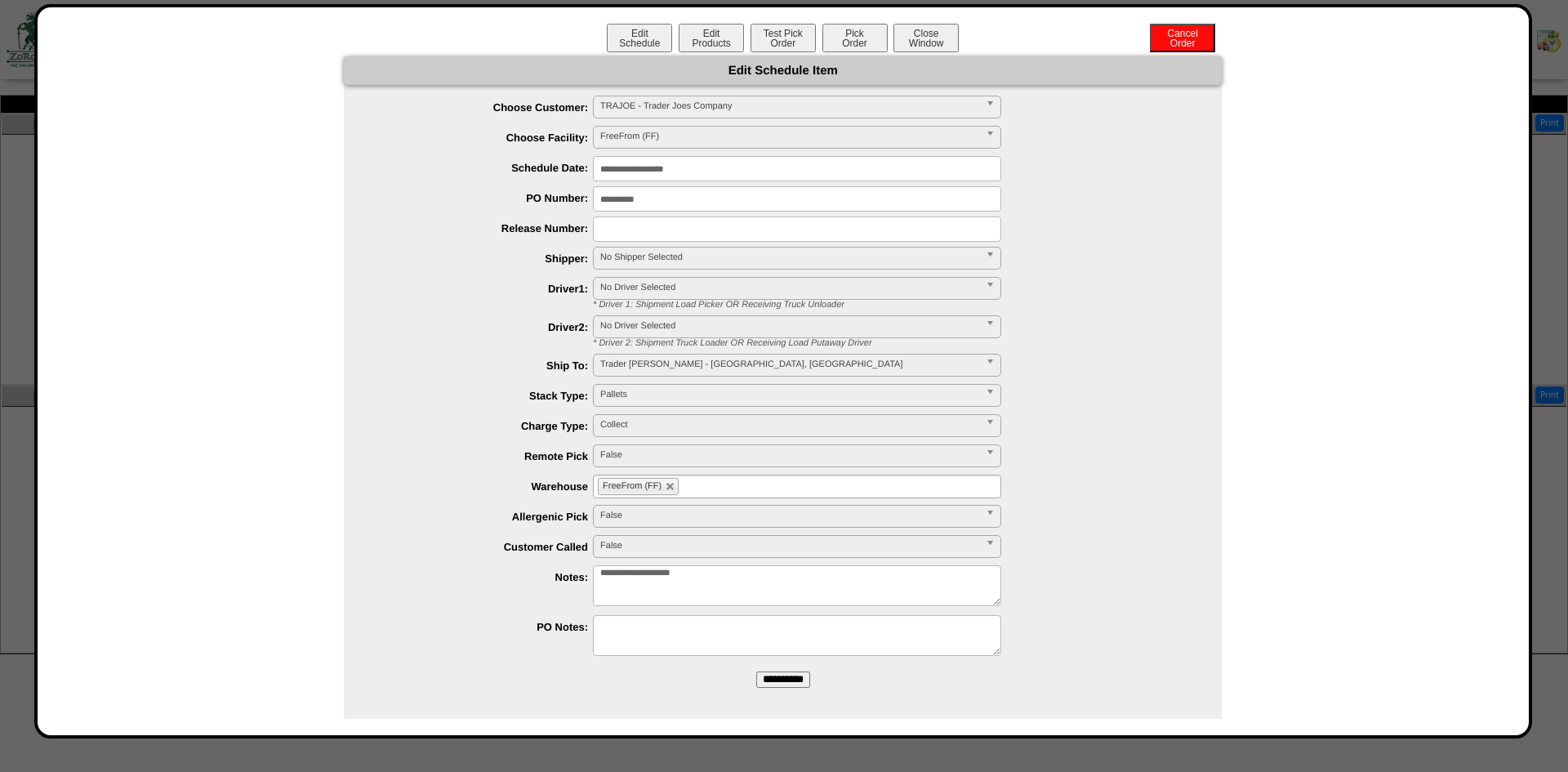
click at [784, 686] on input "**********" at bounding box center [784, 680] width 54 height 16
click at [944, 43] on button "Close Window" at bounding box center [926, 38] width 66 height 29
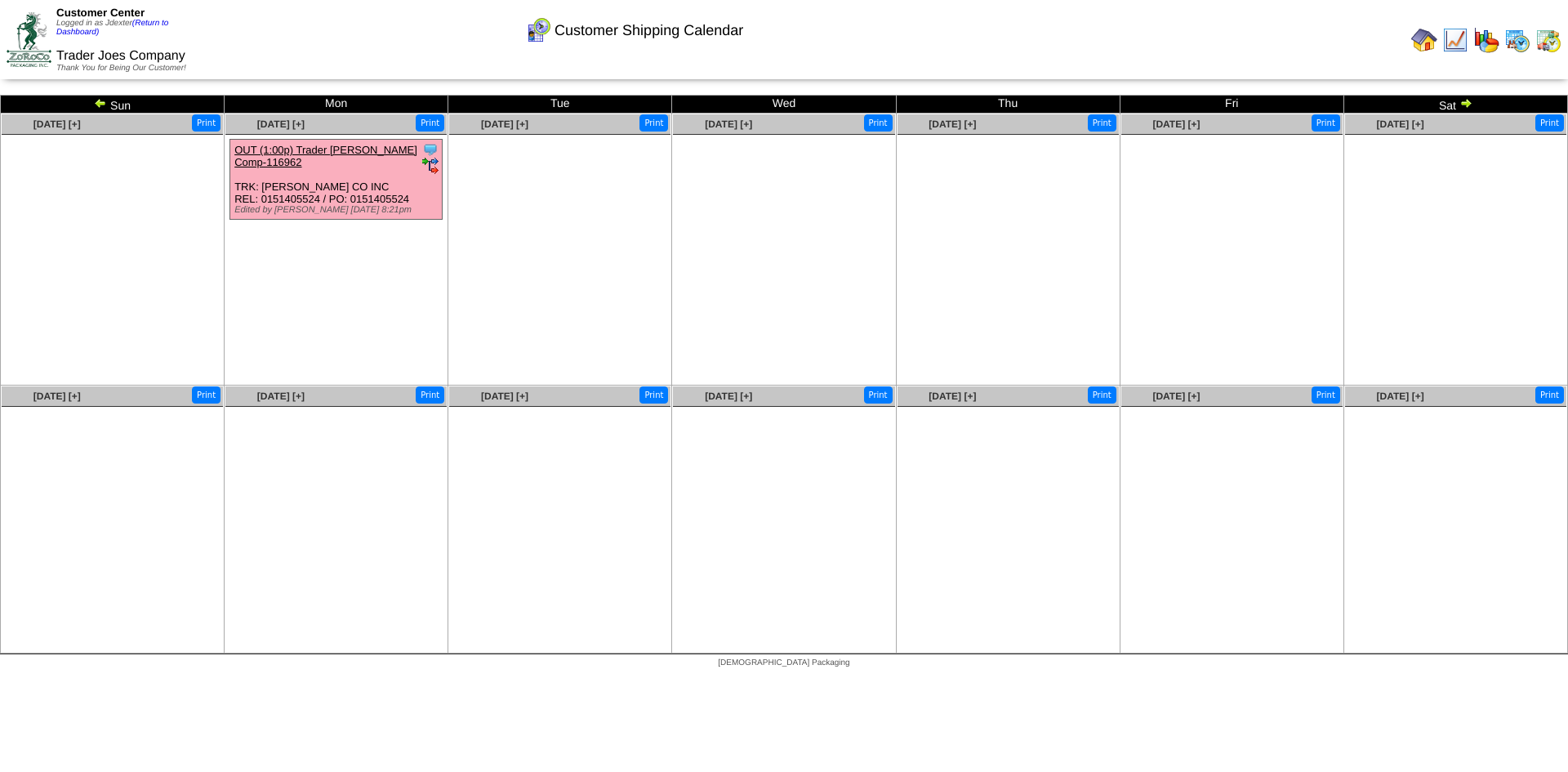
click at [1468, 104] on img at bounding box center [1465, 103] width 13 height 13
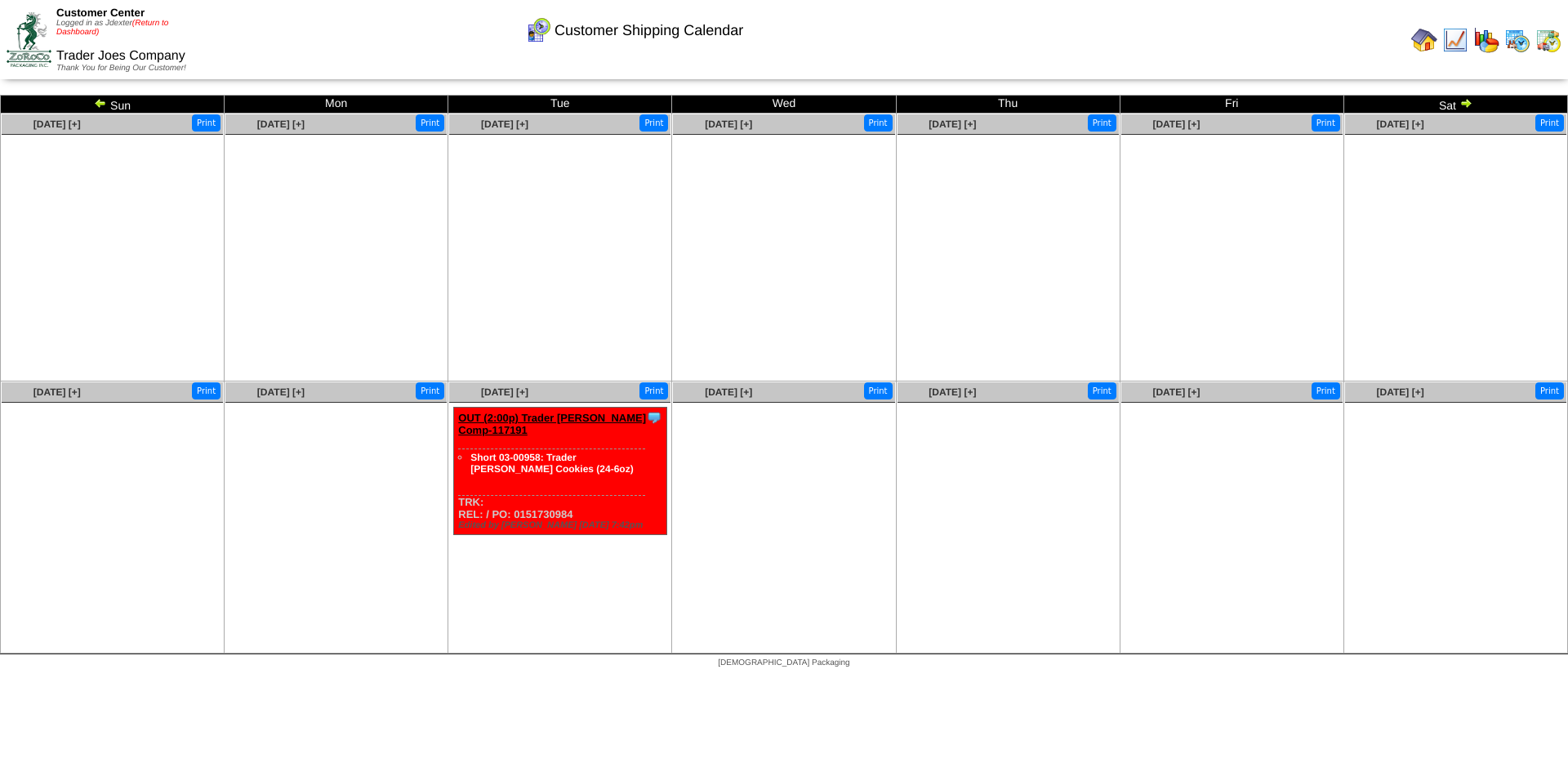
click at [157, 25] on link "(Return to Dashboard)" at bounding box center [113, 28] width 112 height 18
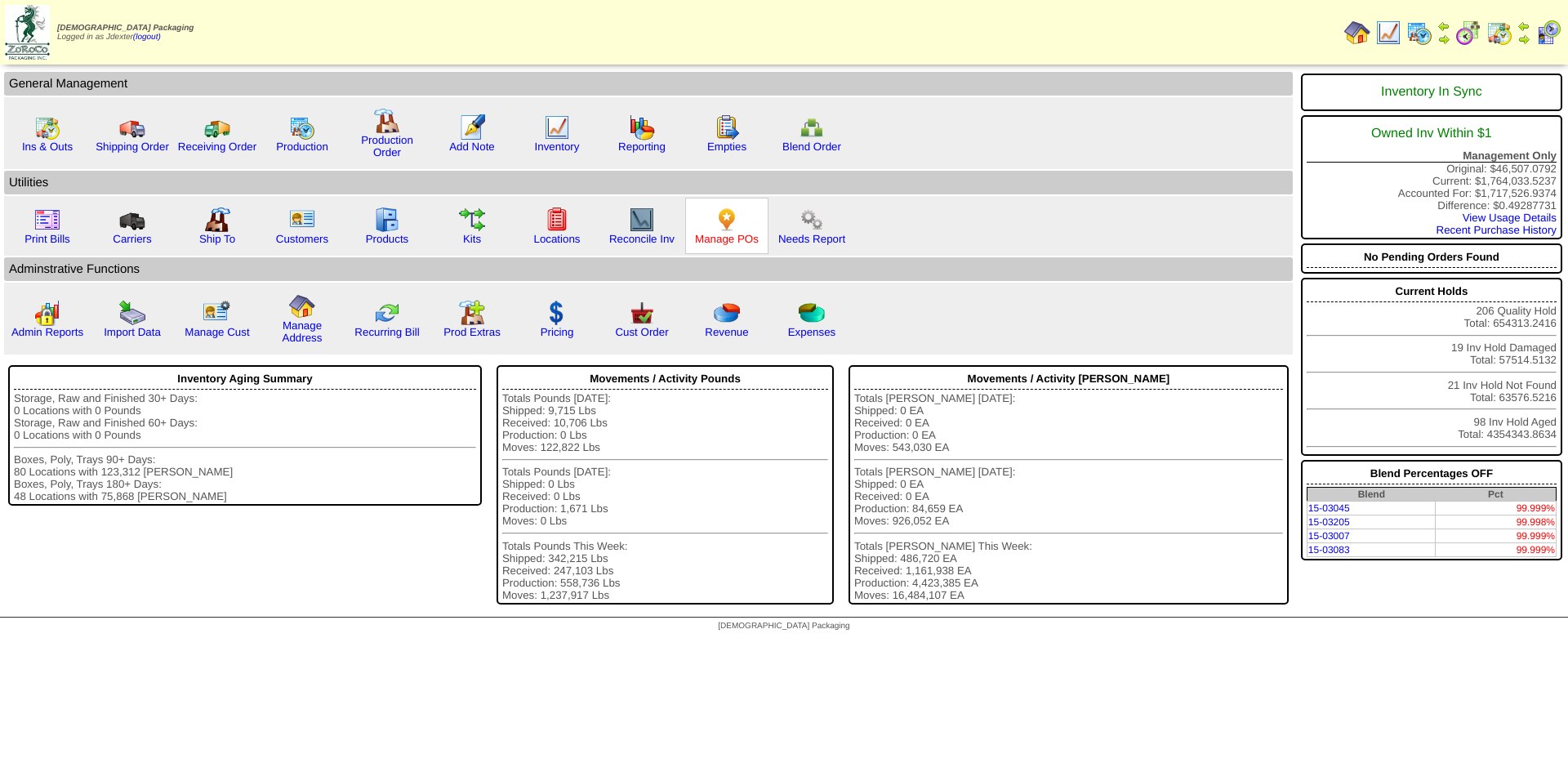
click at [716, 236] on link "Manage POs" at bounding box center [727, 239] width 64 height 12
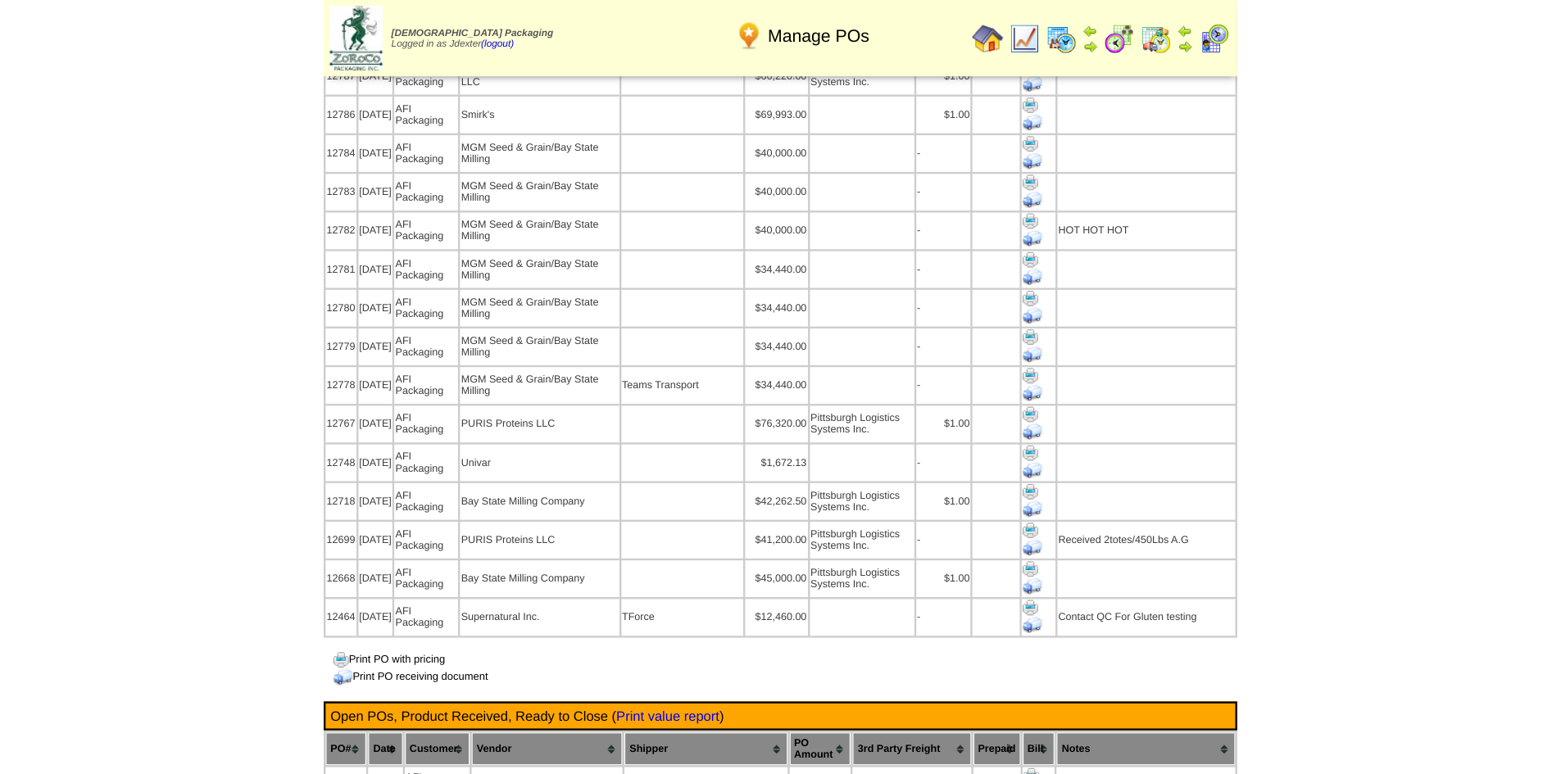
scroll to position [1147, 0]
